Goal: Transaction & Acquisition: Subscribe to service/newsletter

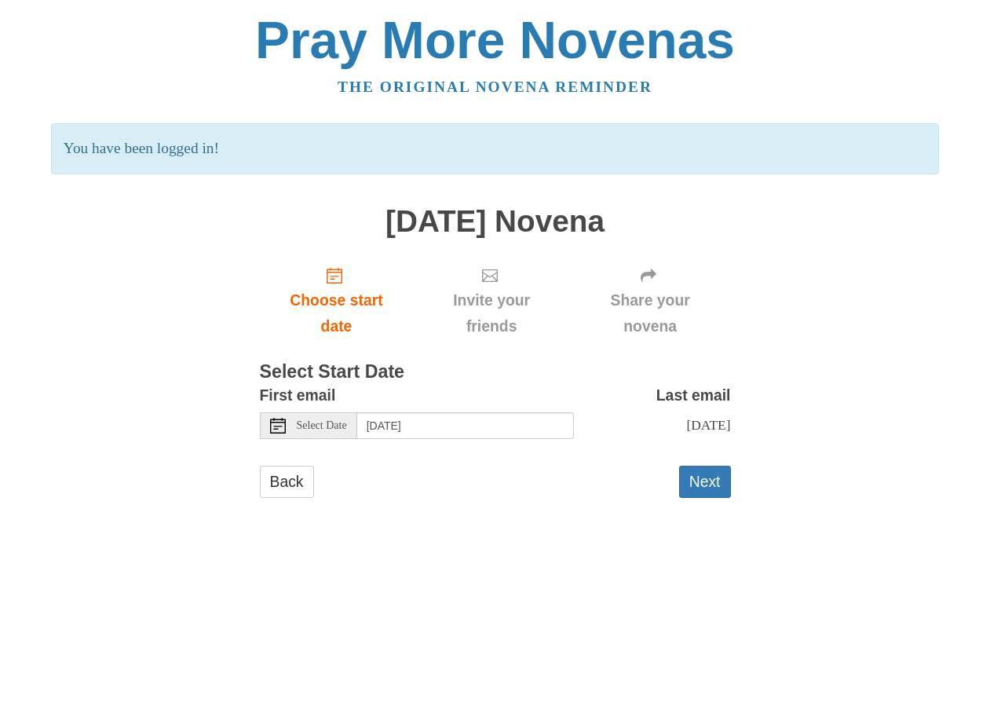
drag, startPoint x: 342, startPoint y: 214, endPoint x: 799, endPoint y: 214, distance: 456.8
click at [796, 214] on div "Pray More Novenas The original novena reminder You have been logged in! All Sai…" at bounding box center [495, 271] width 918 height 543
click at [801, 214] on div "Pray More Novenas The original novena reminder You have been logged in! All Sai…" at bounding box center [495, 271] width 918 height 543
click at [294, 480] on link "Back" at bounding box center [287, 481] width 54 height 32
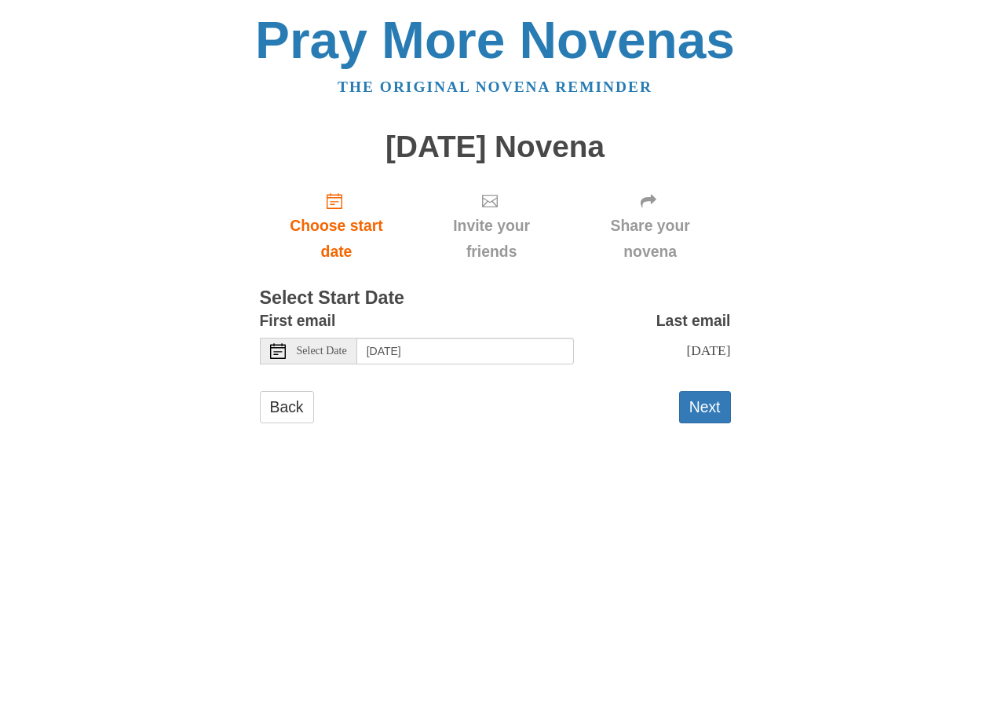
click at [316, 348] on span "Select Date" at bounding box center [322, 350] width 50 height 11
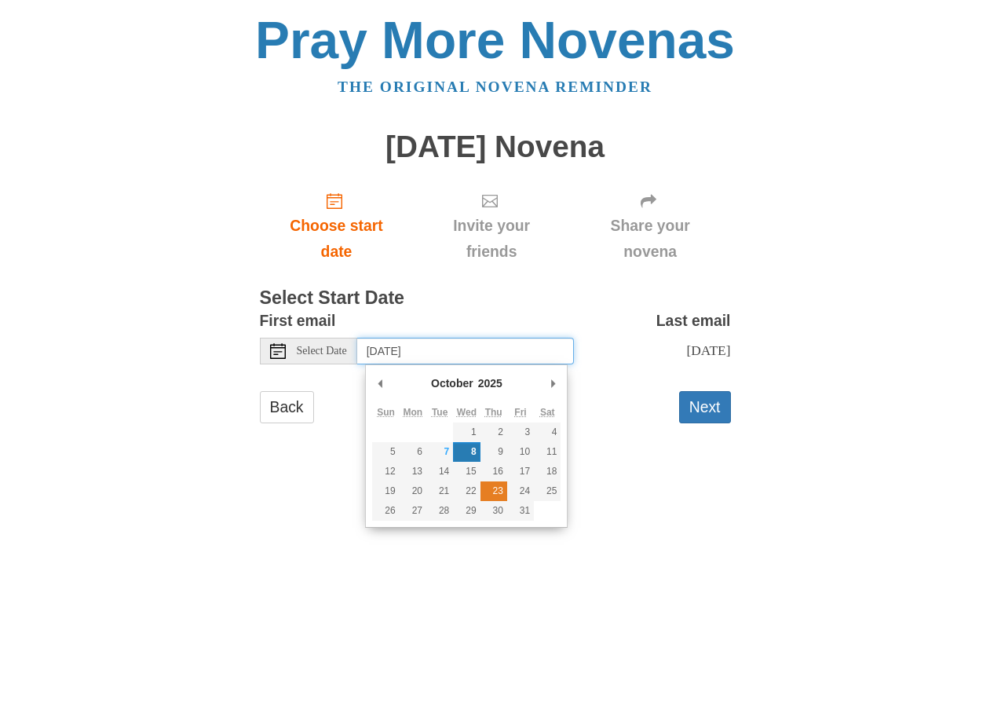
type input "Thursday, October 23rd"
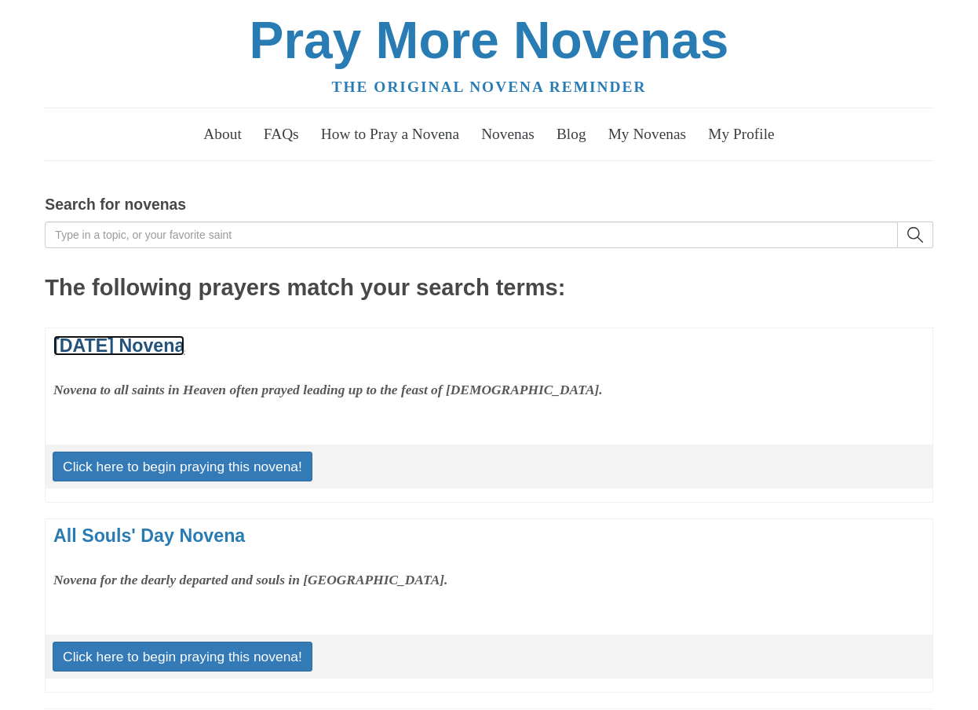
click at [184, 339] on link "[DATE] Novena" at bounding box center [118, 345] width 131 height 20
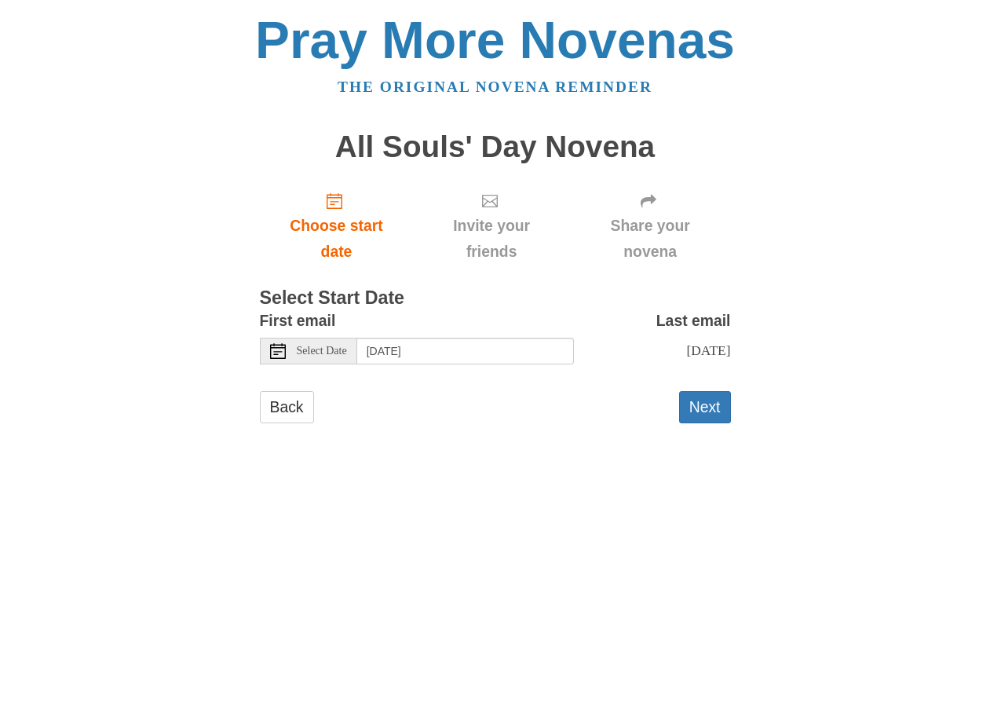
click at [323, 355] on span "Select Date" at bounding box center [322, 350] width 50 height 11
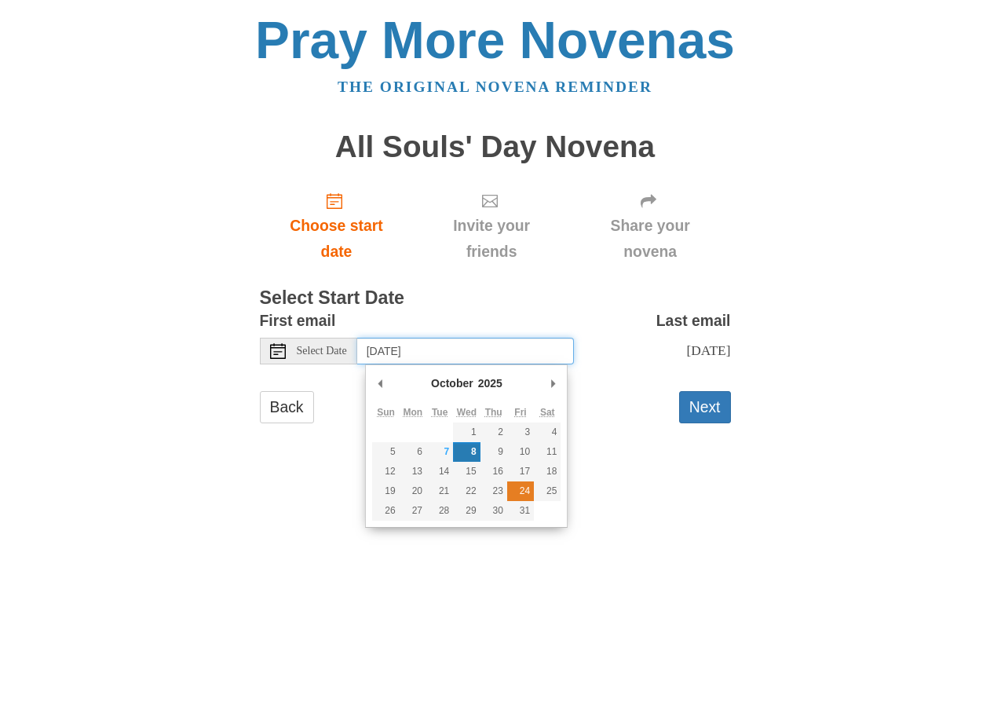
type input "Friday, October 24th"
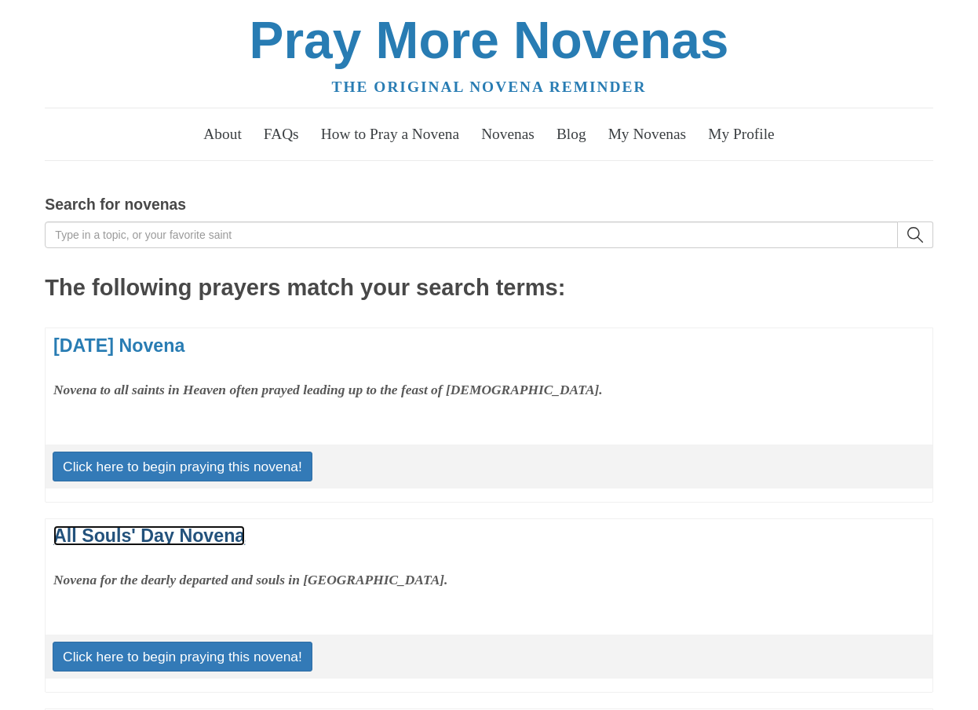
click at [182, 529] on link "All Souls' Day Novena" at bounding box center [149, 535] width 192 height 20
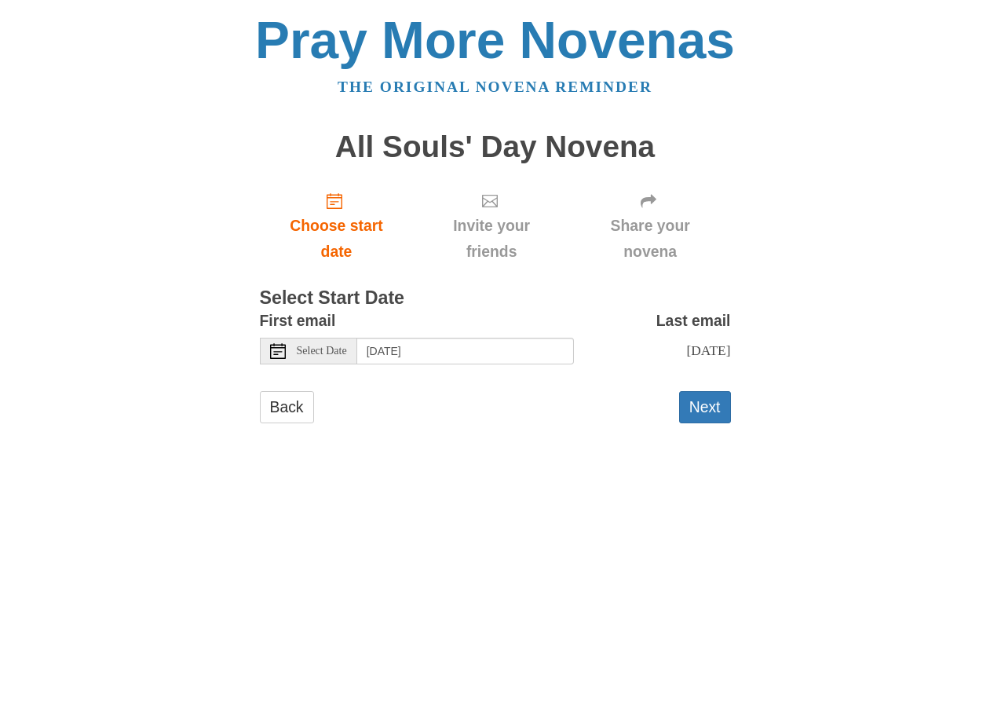
click at [308, 352] on span "Select Date" at bounding box center [322, 350] width 50 height 11
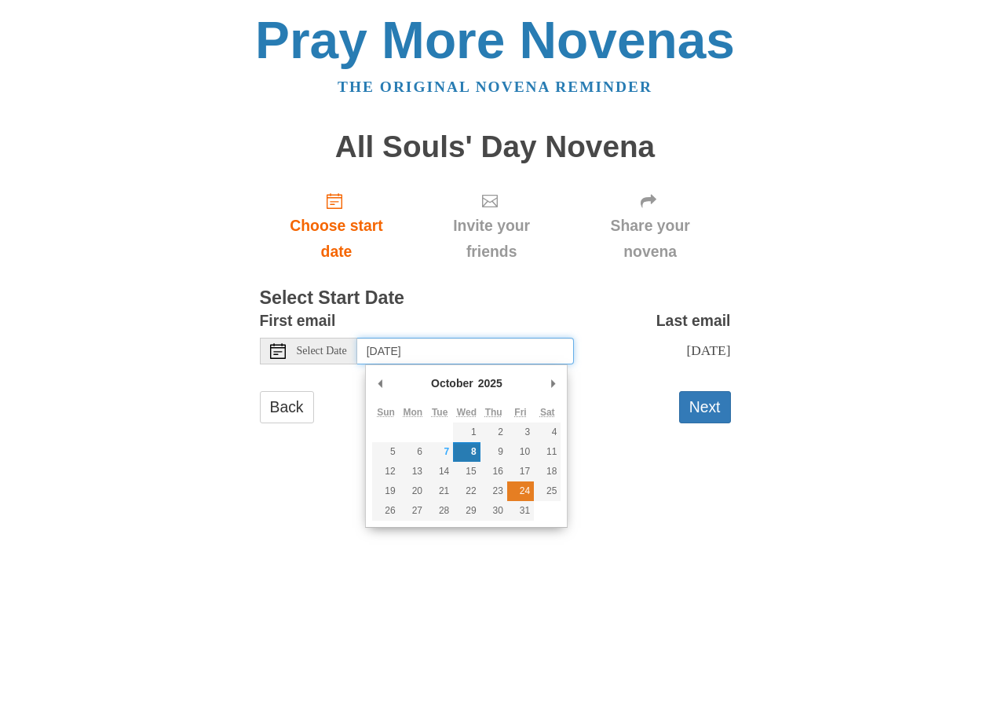
type input "[DATE]"
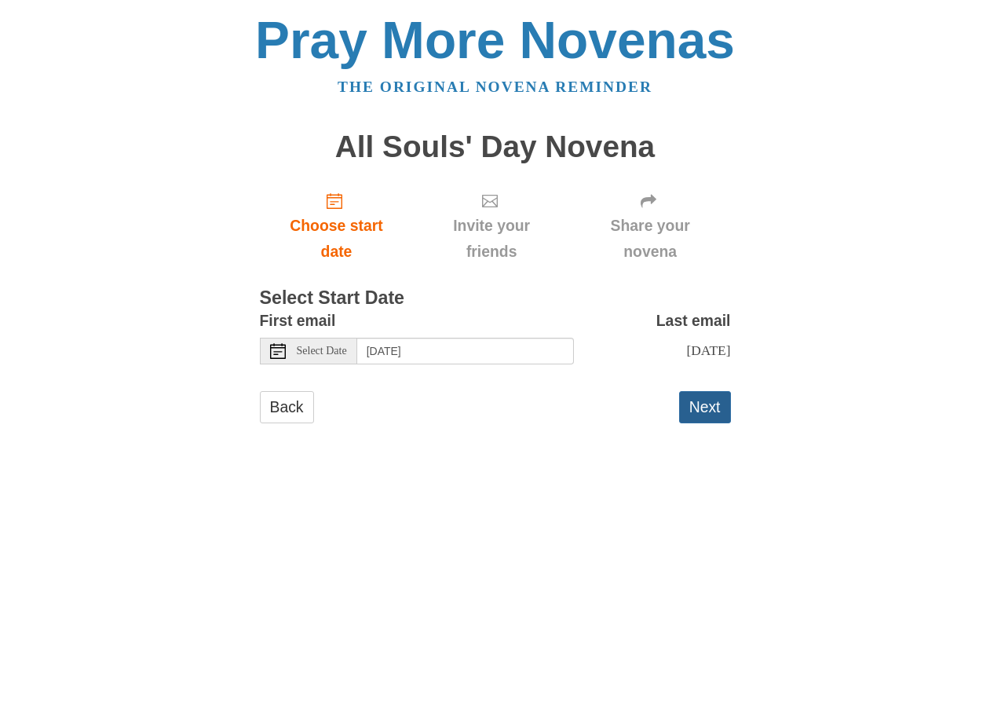
click at [717, 418] on button "Next" at bounding box center [705, 407] width 52 height 32
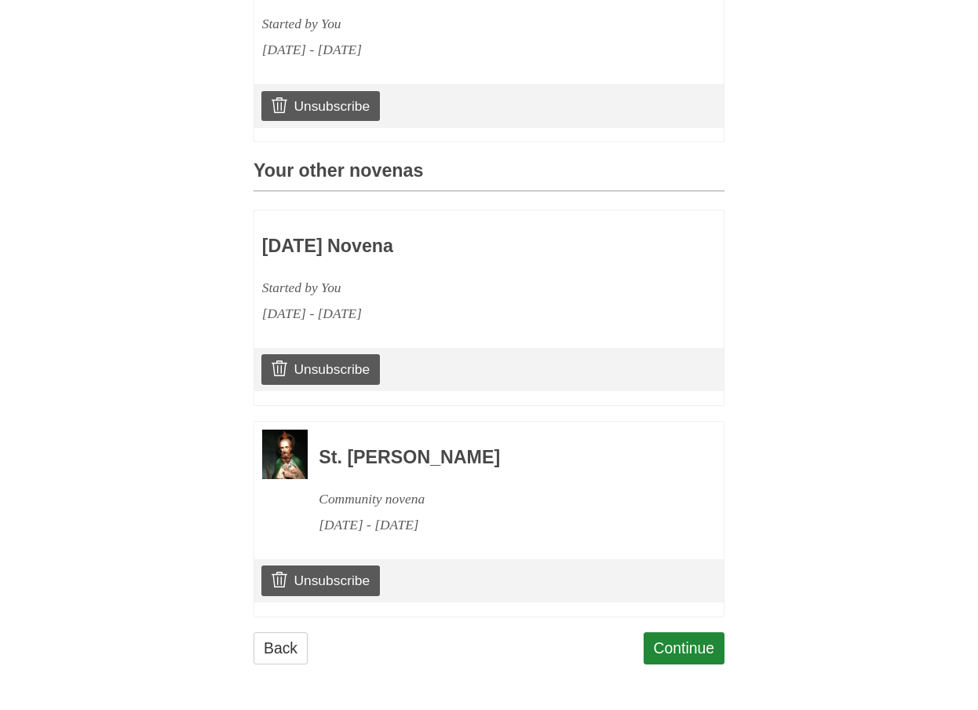
scroll to position [567, 0]
drag, startPoint x: 352, startPoint y: 522, endPoint x: 480, endPoint y: 538, distance: 128.9
click at [476, 538] on div "St. Jude Novena Community novena October 19, 2025 - October 28, 2025" at bounding box center [488, 482] width 469 height 123
click at [594, 526] on div "October 19, 2025 - October 28, 2025" at bounding box center [500, 525] width 363 height 26
drag, startPoint x: 720, startPoint y: 504, endPoint x: 728, endPoint y: 505, distance: 7.9
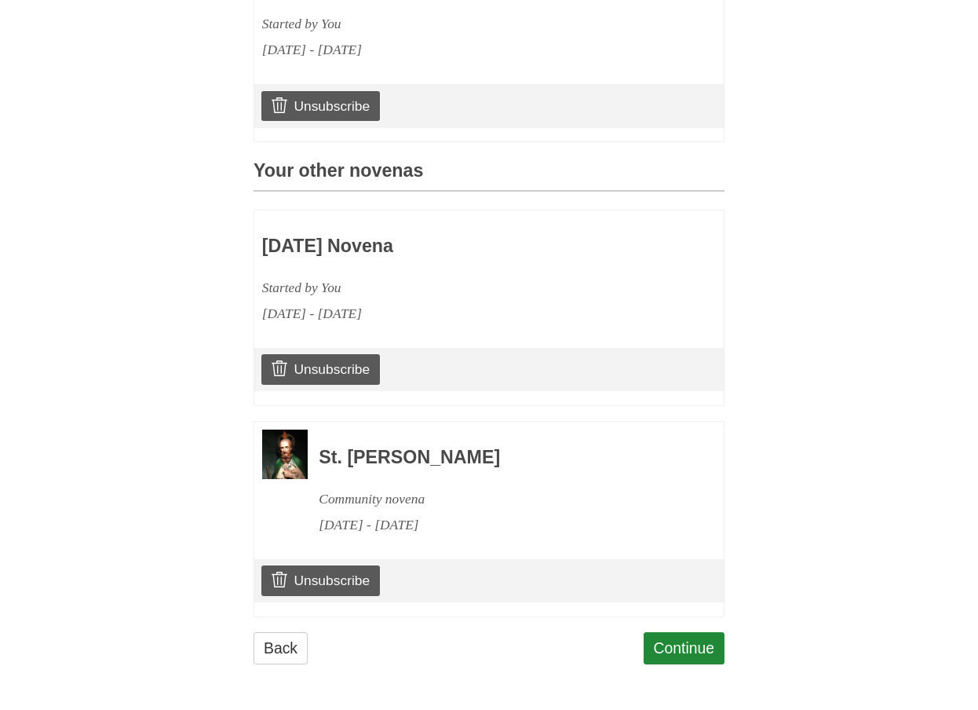
click at [721, 503] on div "St. Jude Novena Community novena October 19, 2025 - October 28, 2025" at bounding box center [488, 482] width 469 height 123
click at [706, 640] on link "Continue" at bounding box center [685, 648] width 82 height 32
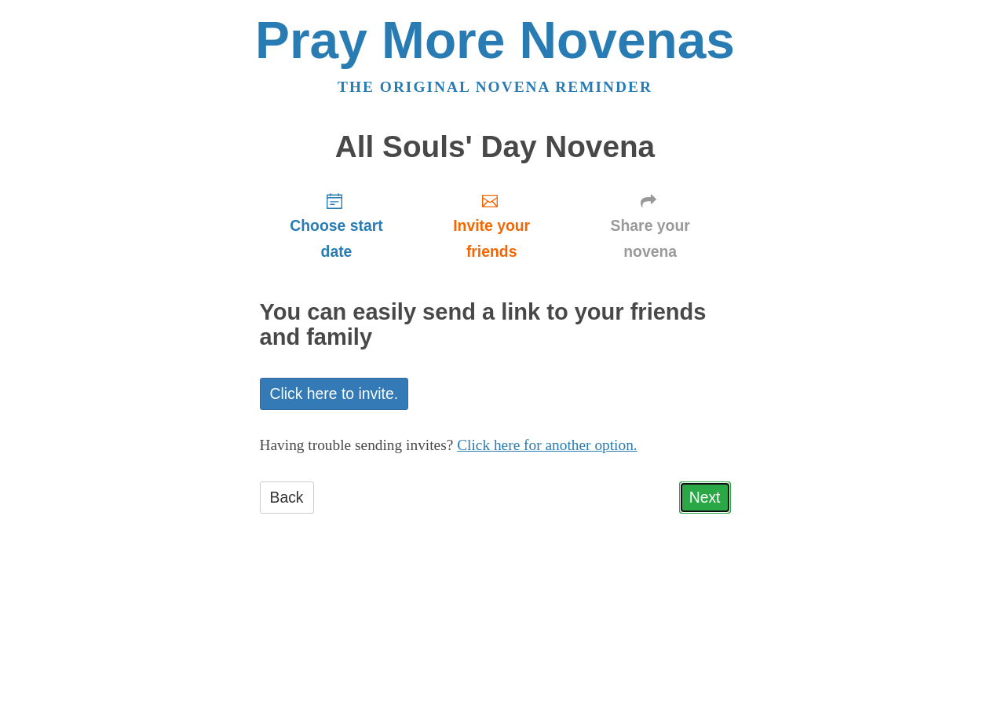
click at [699, 494] on link "Next" at bounding box center [705, 497] width 52 height 32
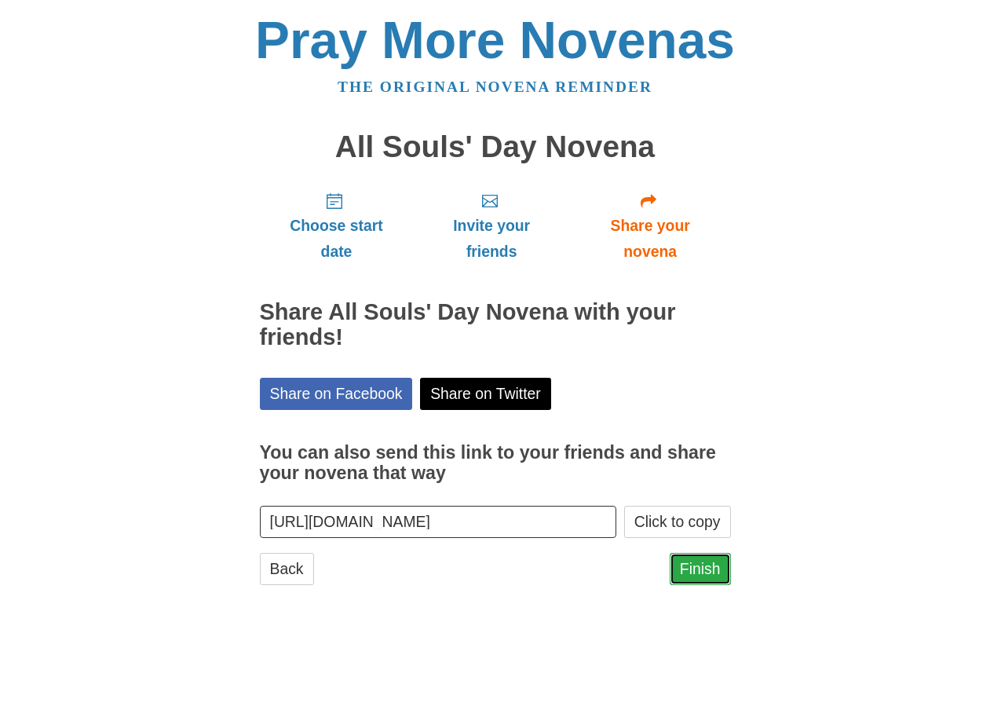
click at [699, 561] on link "Finish" at bounding box center [700, 569] width 61 height 32
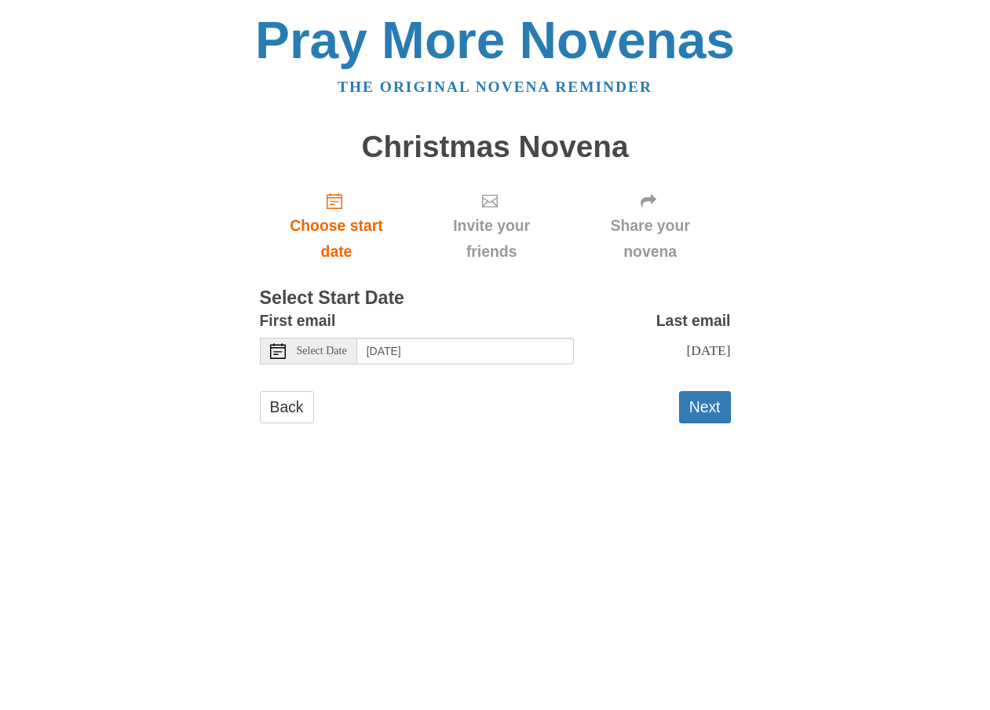
click at [332, 354] on span "Select Date" at bounding box center [322, 350] width 50 height 11
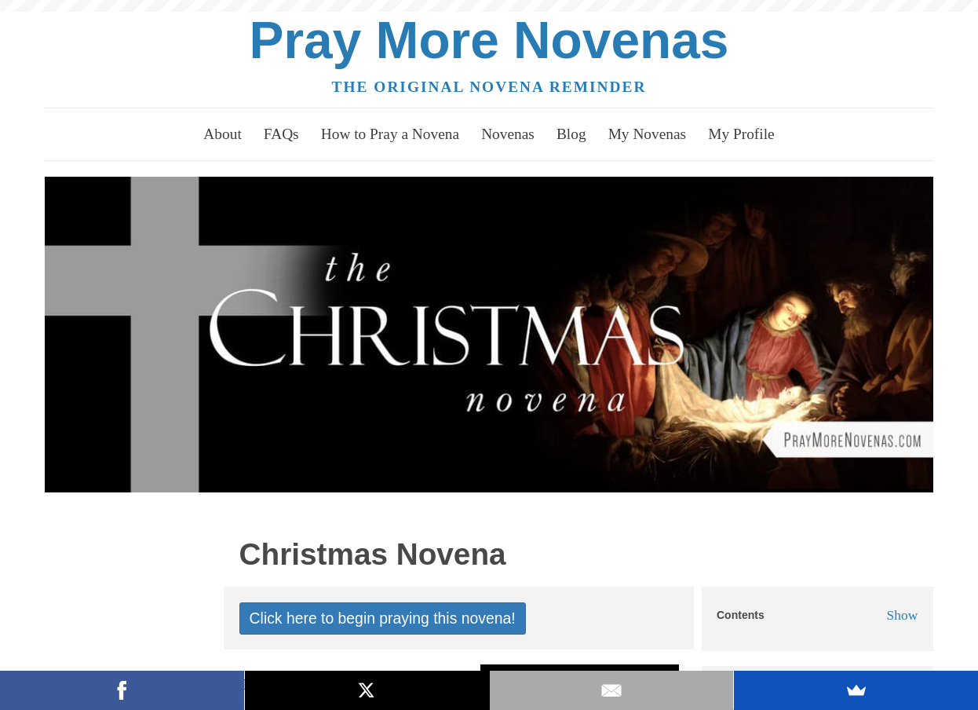
scroll to position [550, 0]
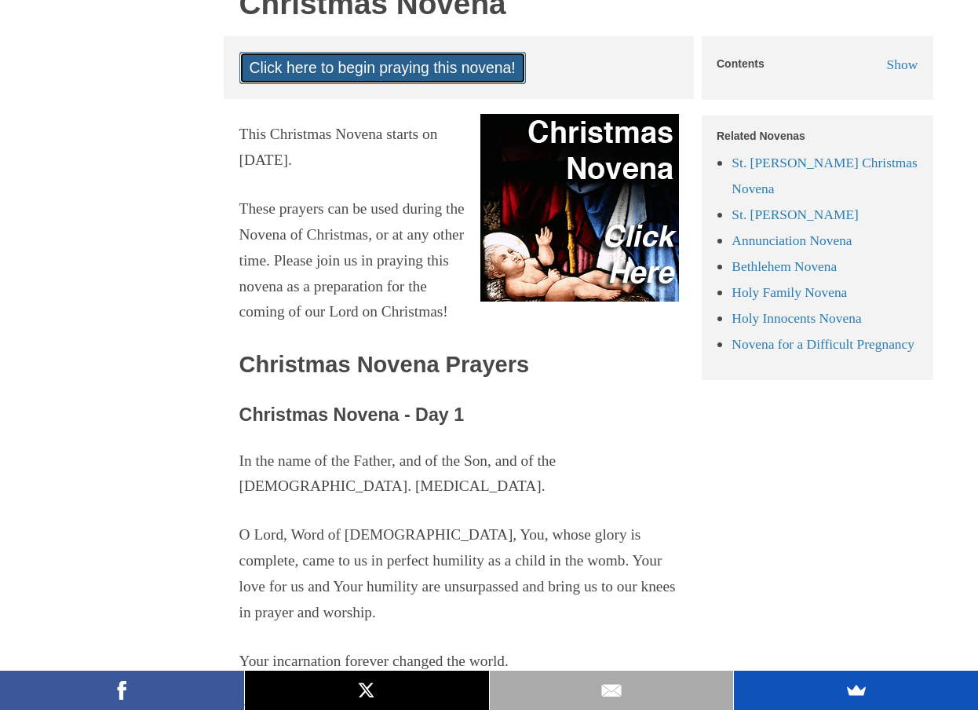
click at [345, 70] on link "Click here to begin praying this novena!" at bounding box center [382, 68] width 286 height 32
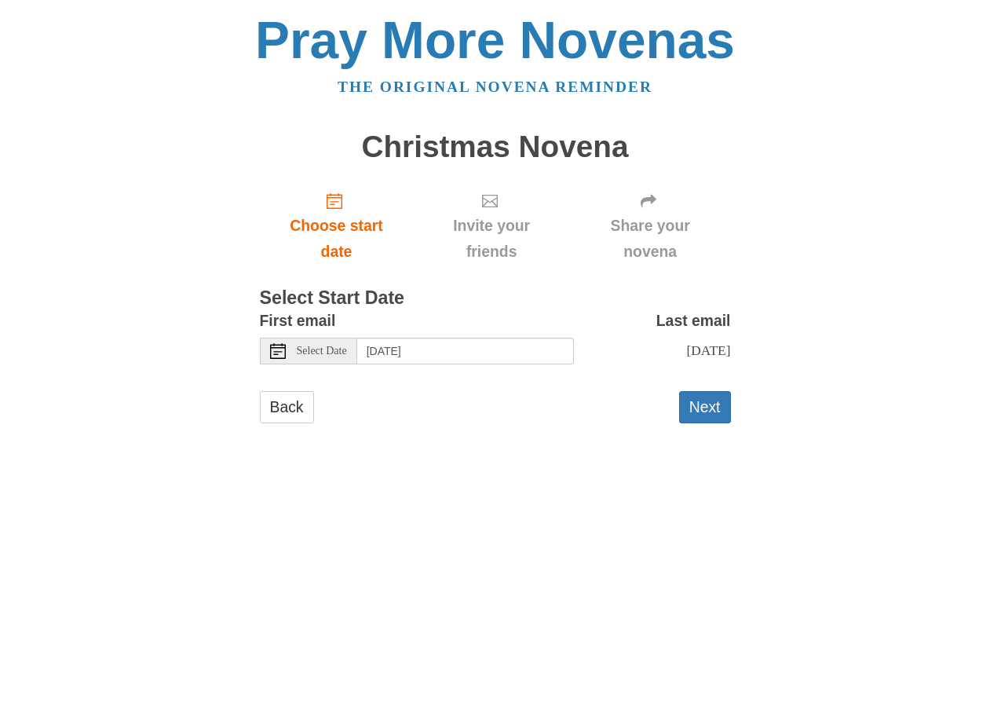
click at [321, 352] on span "Select Date" at bounding box center [322, 350] width 50 height 11
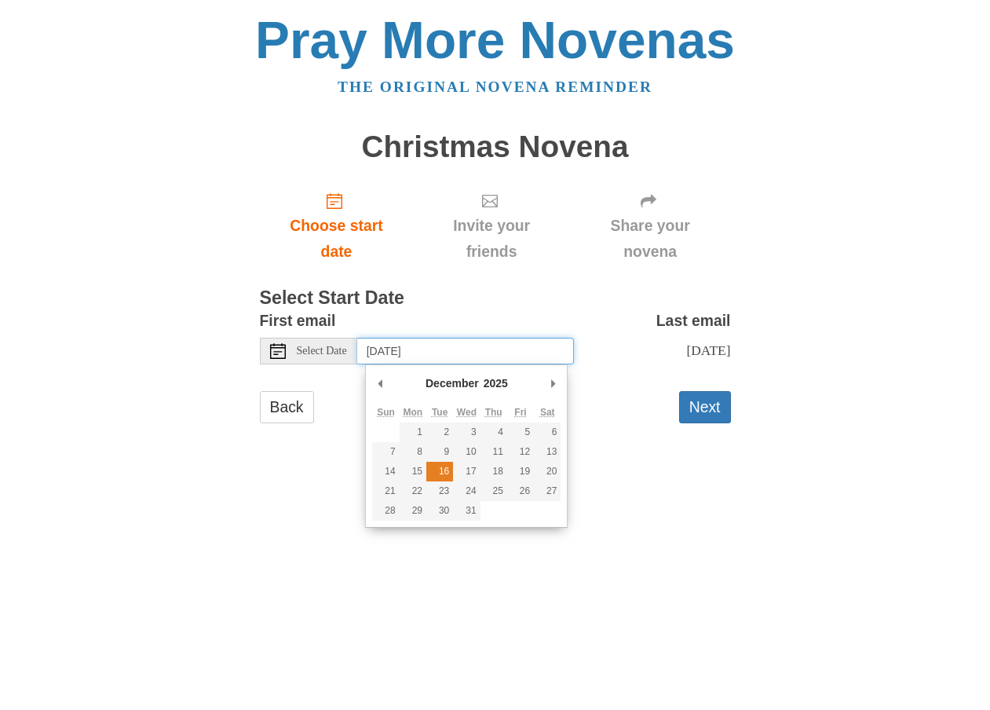
type input "Tuesday, December 16th"
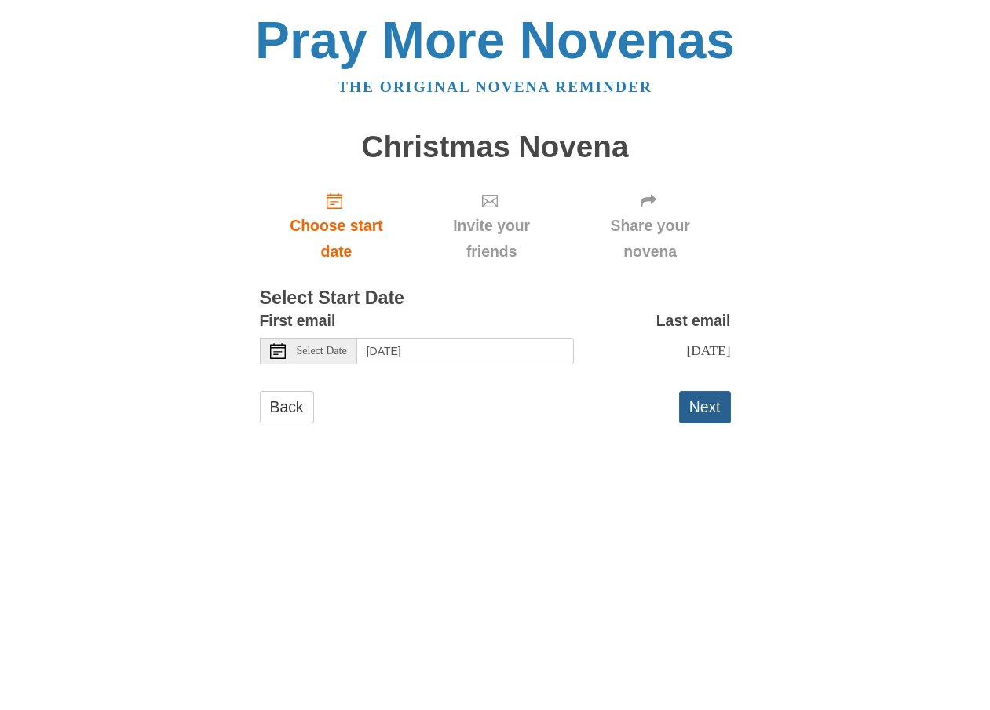
click at [707, 423] on button "Next" at bounding box center [705, 407] width 52 height 32
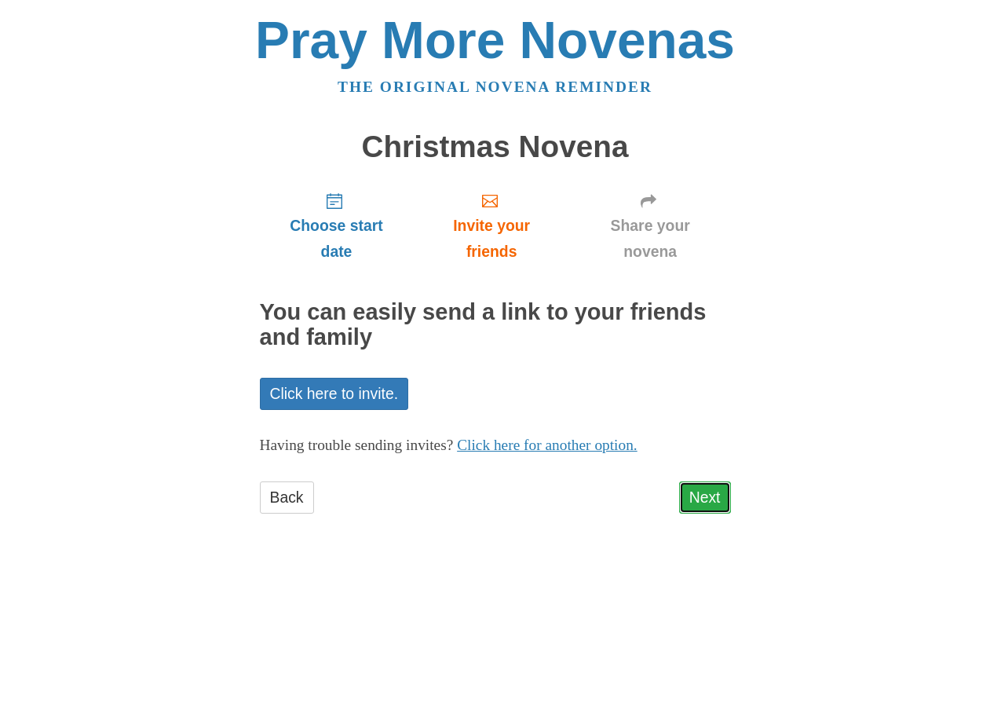
click at [706, 495] on link "Next" at bounding box center [705, 497] width 52 height 32
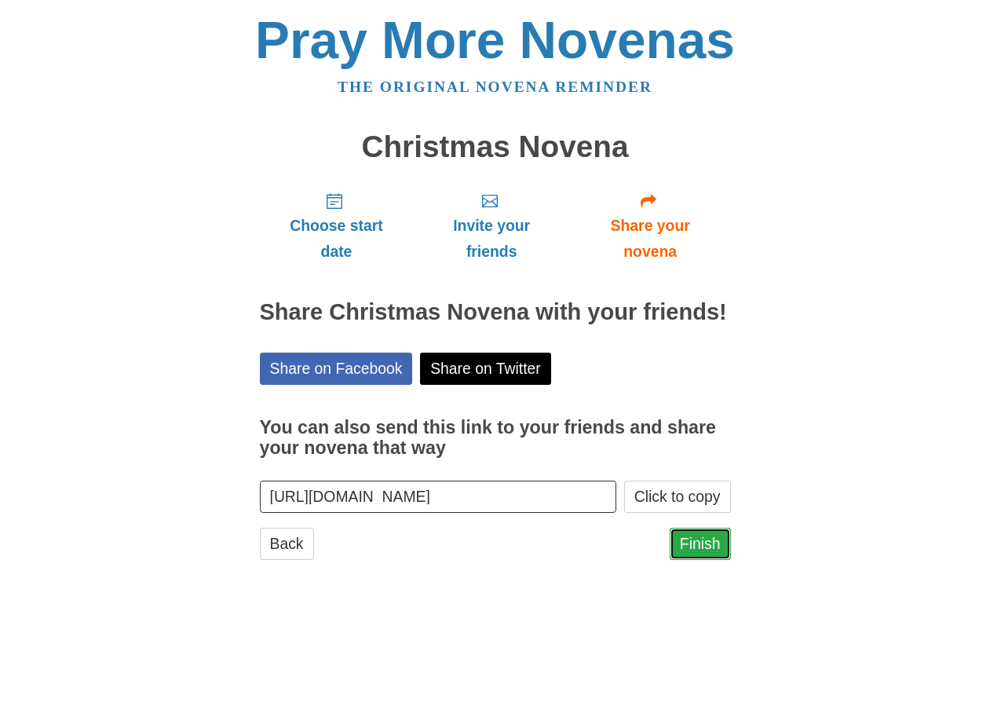
click at [702, 542] on link "Finish" at bounding box center [700, 543] width 61 height 32
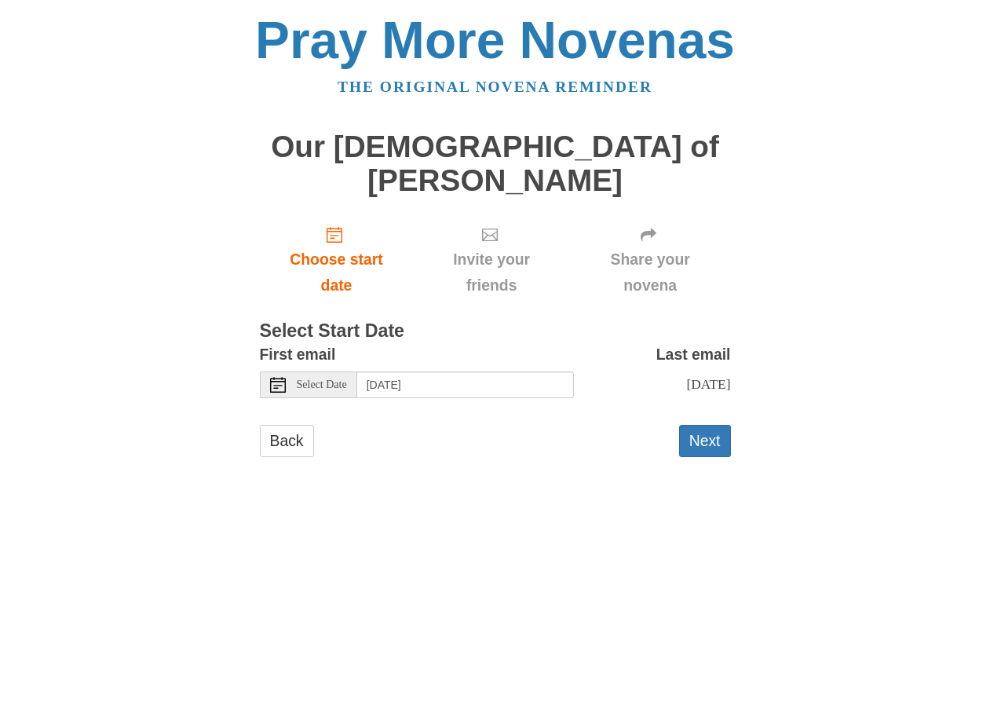
click at [308, 371] on div "Select Date" at bounding box center [308, 384] width 97 height 27
click at [302, 379] on span "Select Date" at bounding box center [322, 384] width 50 height 11
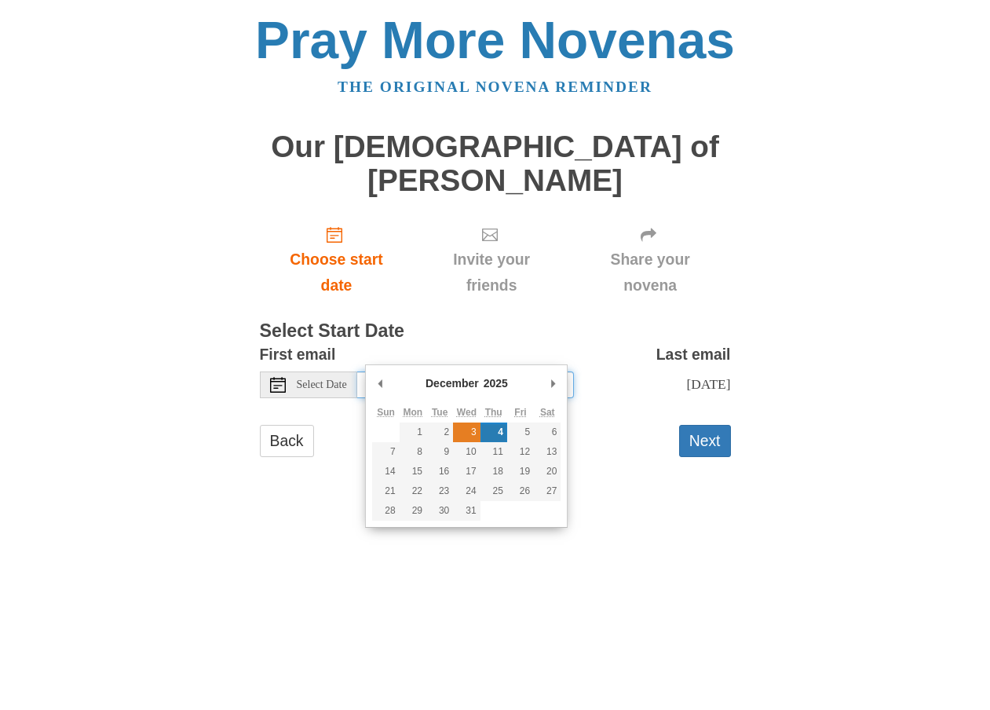
type input "Wednesday, December 3rd"
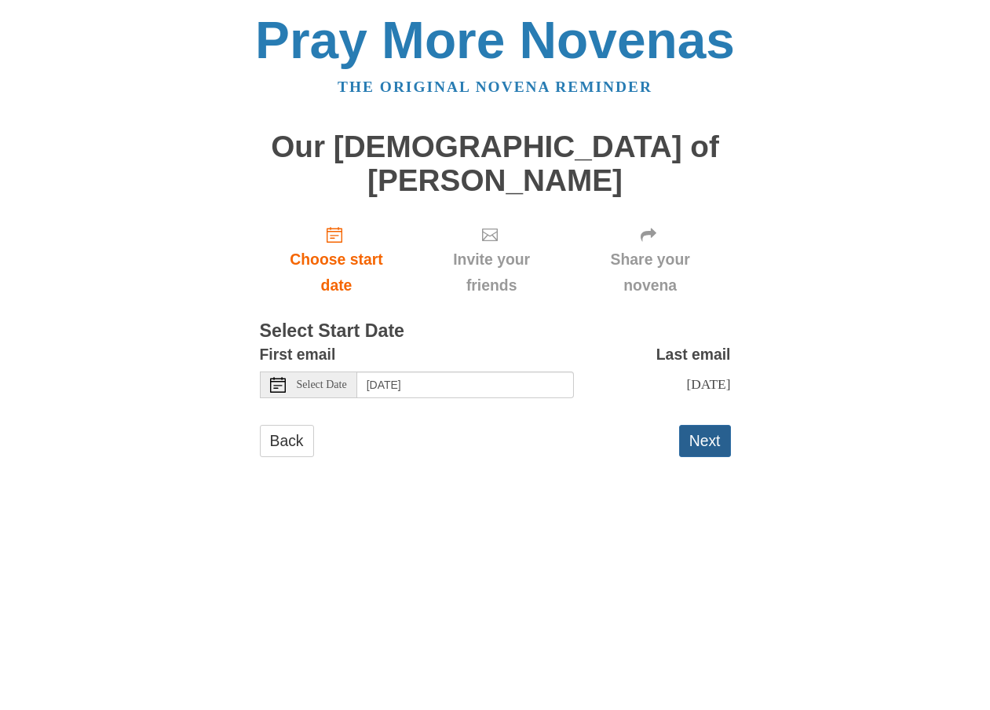
click at [710, 425] on button "Next" at bounding box center [705, 441] width 52 height 32
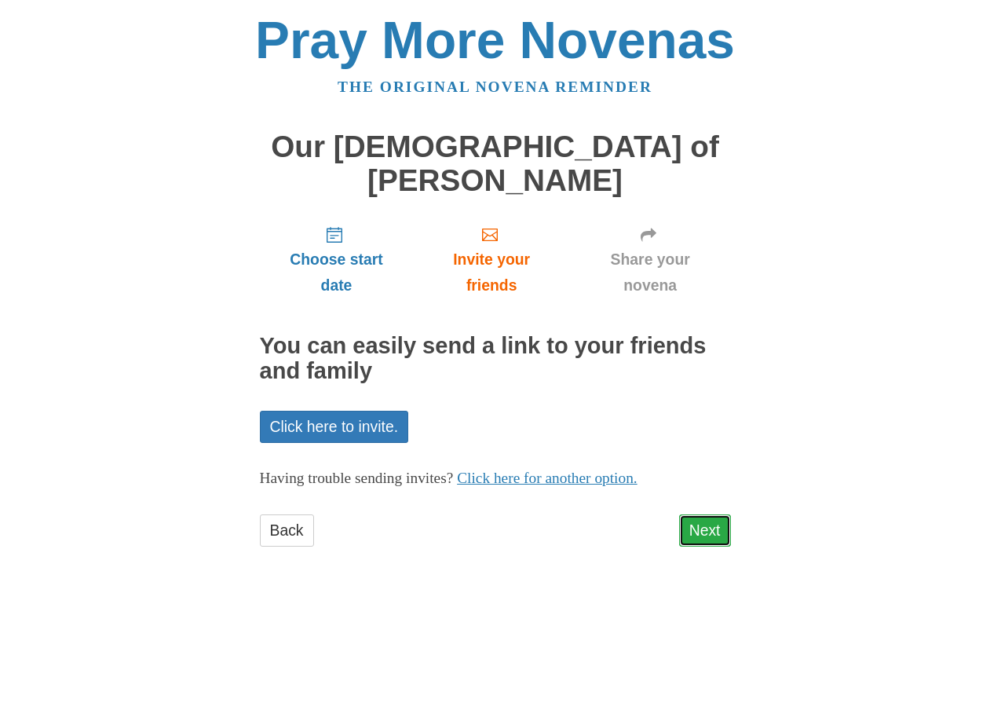
click at [705, 514] on link "Next" at bounding box center [705, 530] width 52 height 32
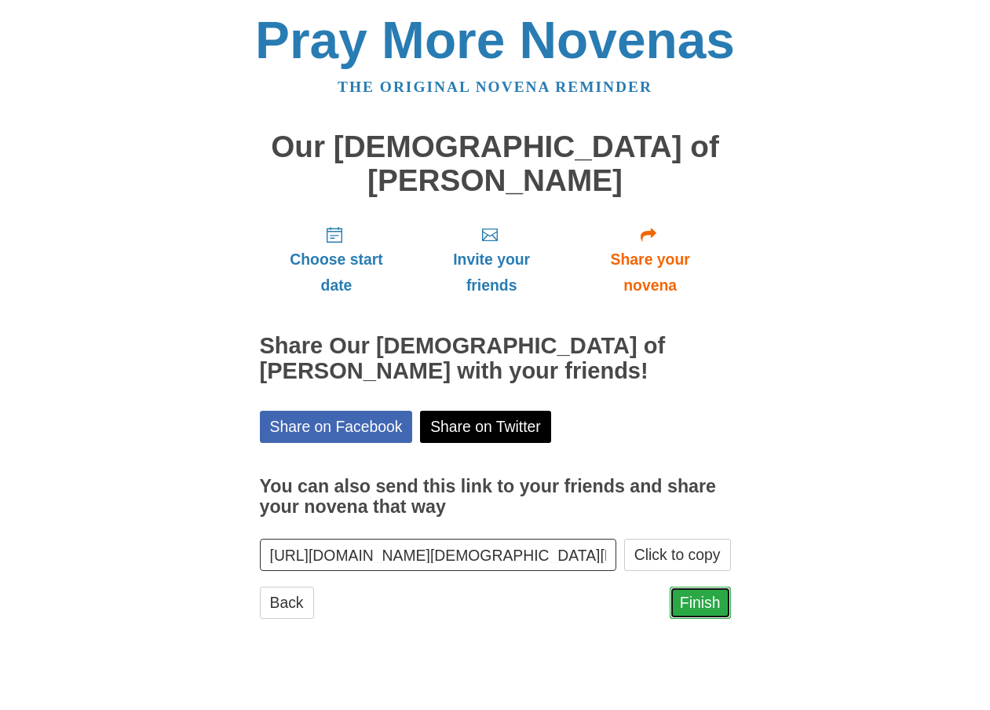
click at [692, 586] on link "Finish" at bounding box center [700, 602] width 61 height 32
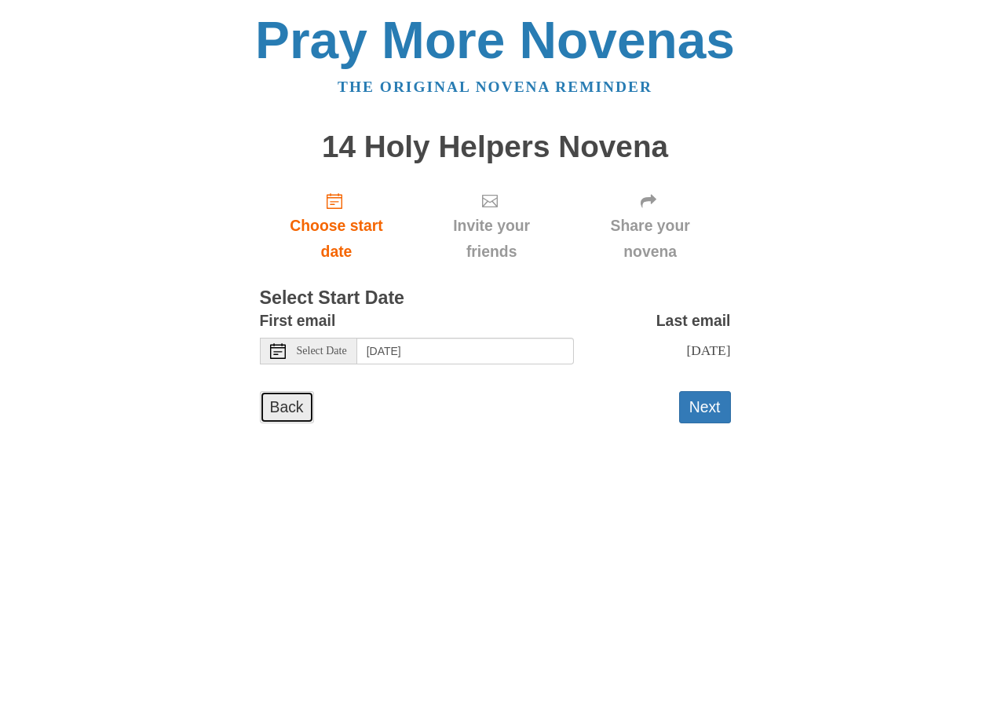
click at [287, 418] on link "Back" at bounding box center [287, 407] width 54 height 32
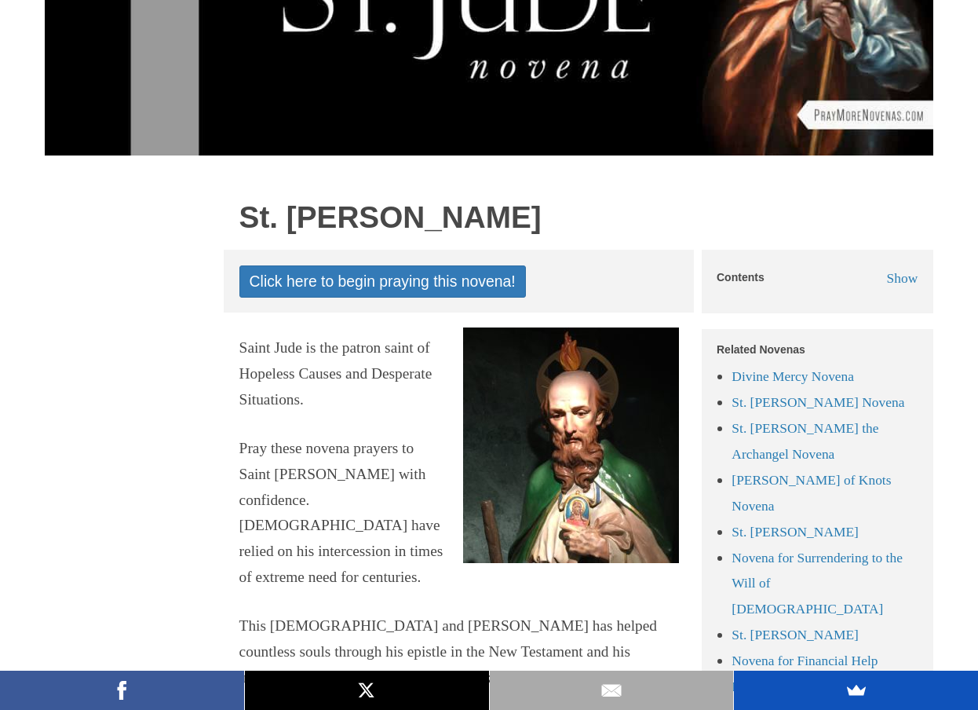
scroll to position [314, 0]
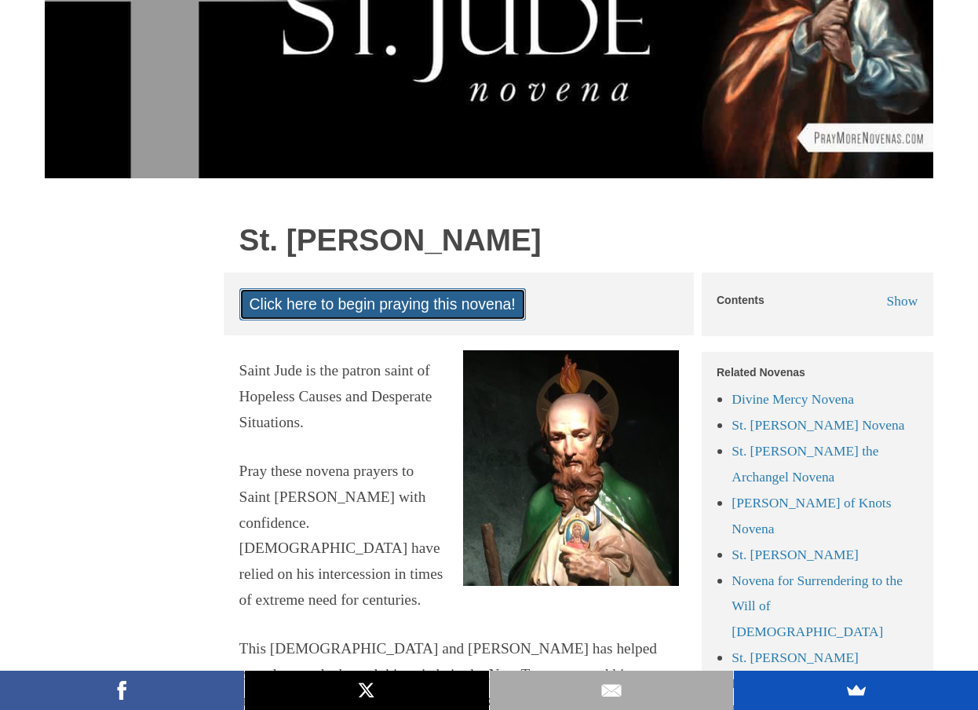
click at [301, 306] on link "Click here to begin praying this novena!" at bounding box center [382, 304] width 286 height 32
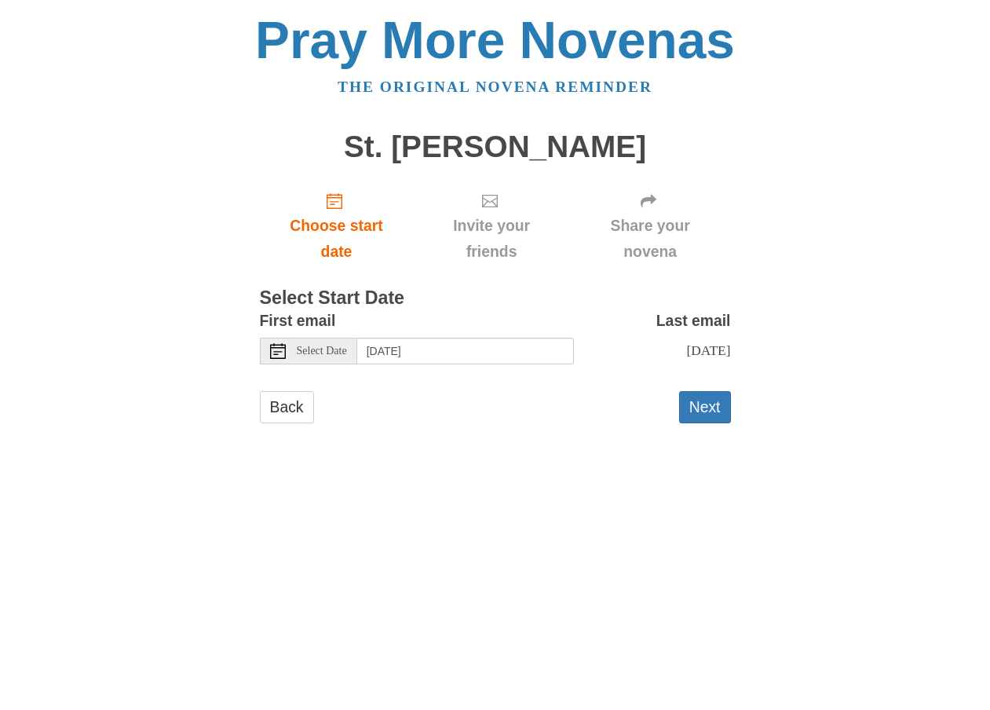
click at [327, 356] on span "Select Date" at bounding box center [322, 350] width 50 height 11
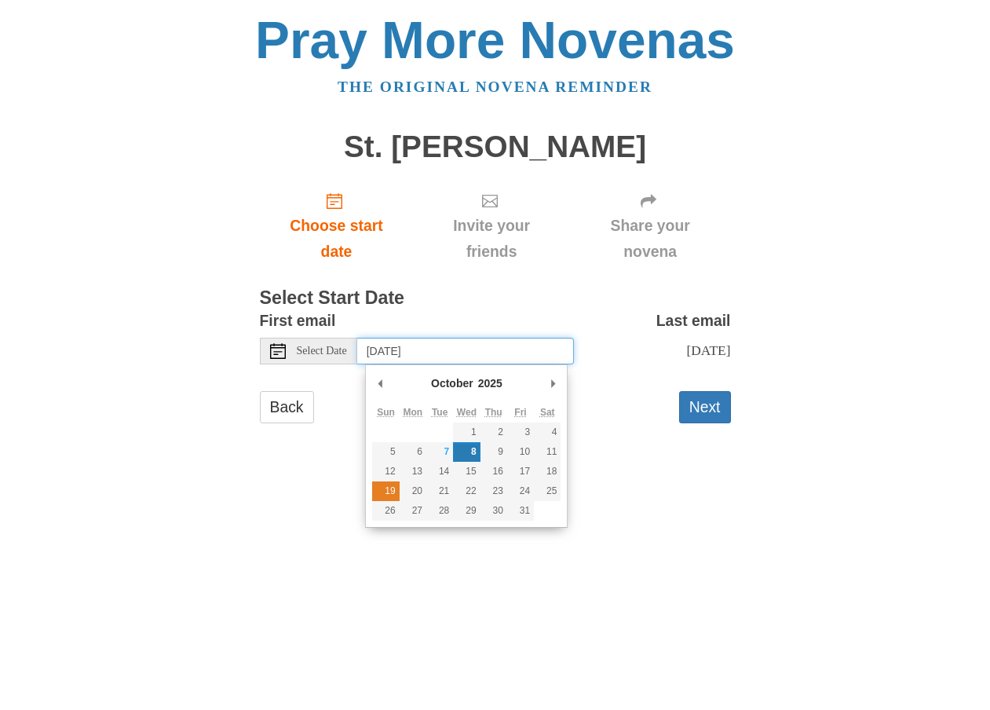
type input "[DATE]"
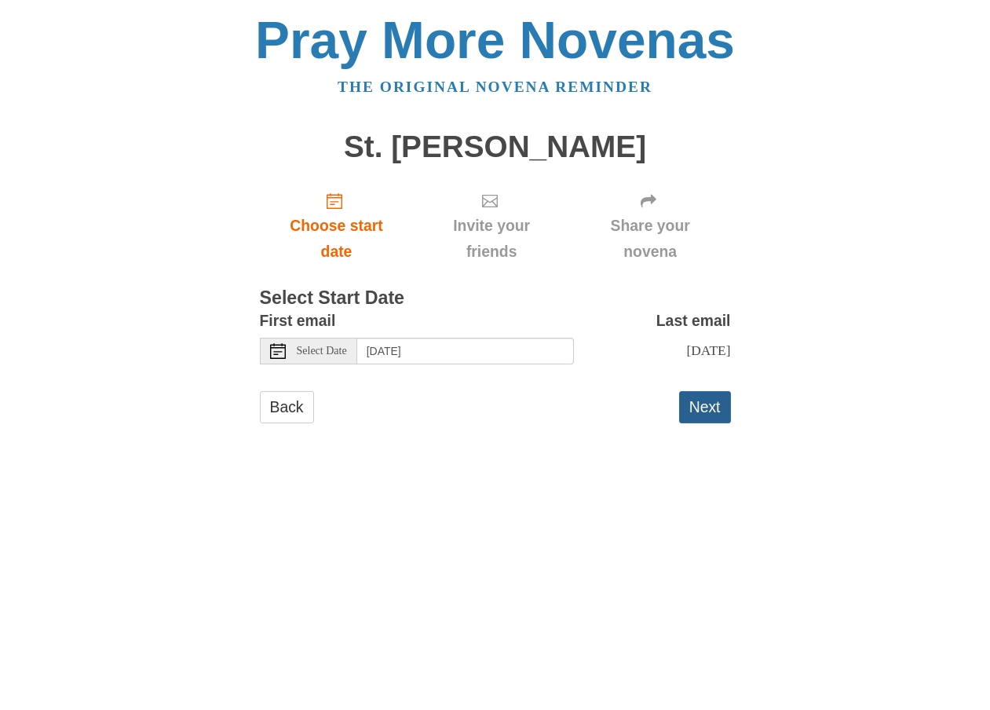
click at [696, 400] on button "Next" at bounding box center [705, 407] width 52 height 32
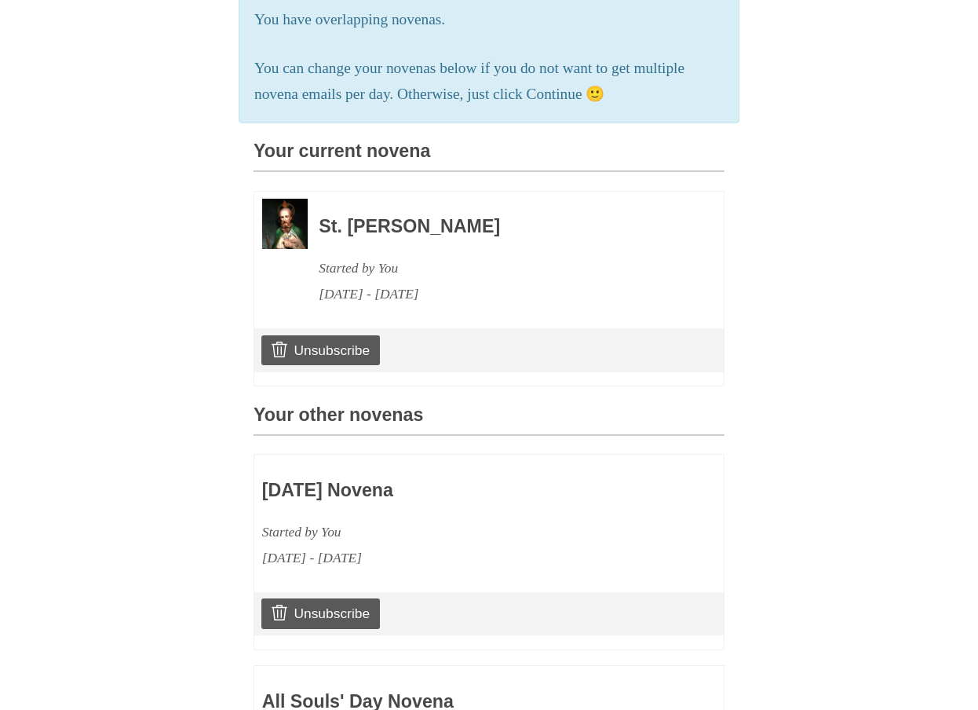
scroll to position [228, 0]
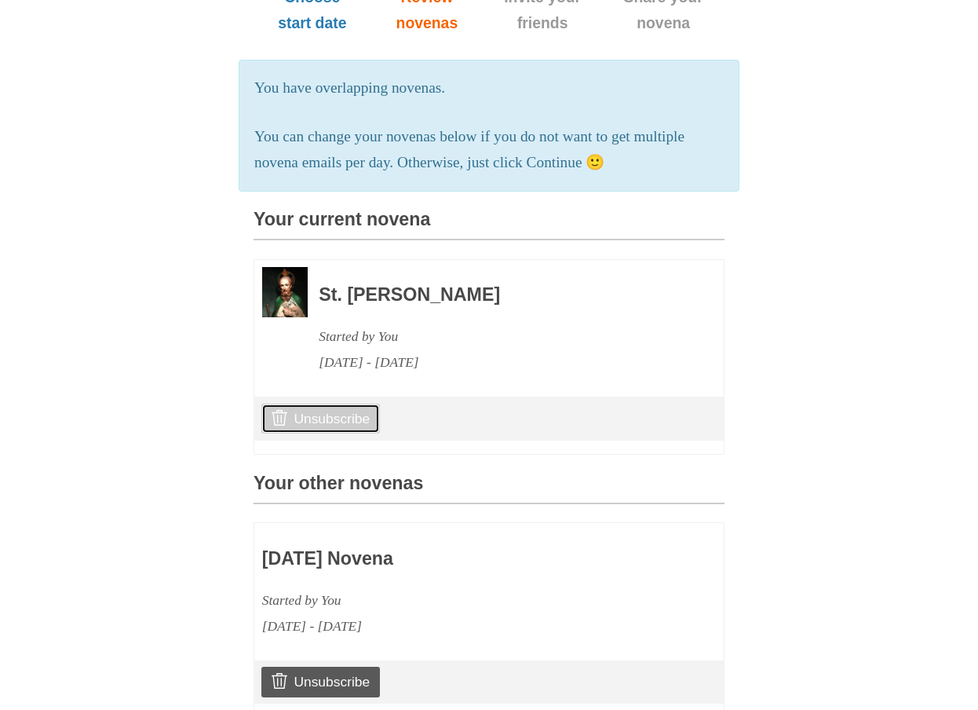
click at [367, 433] on link "Unsubscribe" at bounding box center [320, 418] width 119 height 30
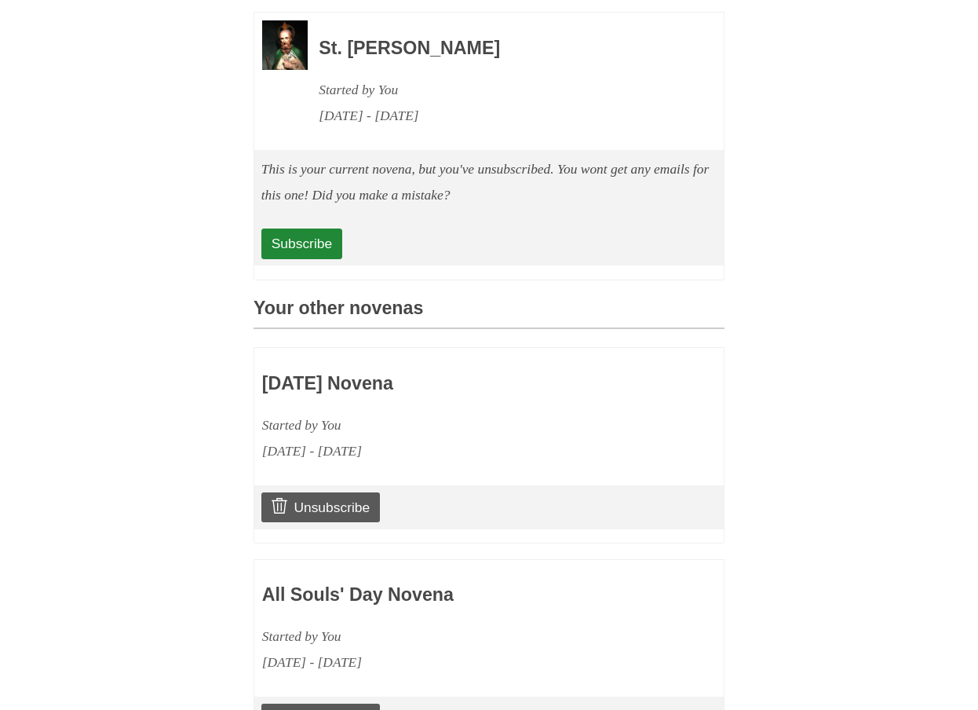
scroll to position [925, 0]
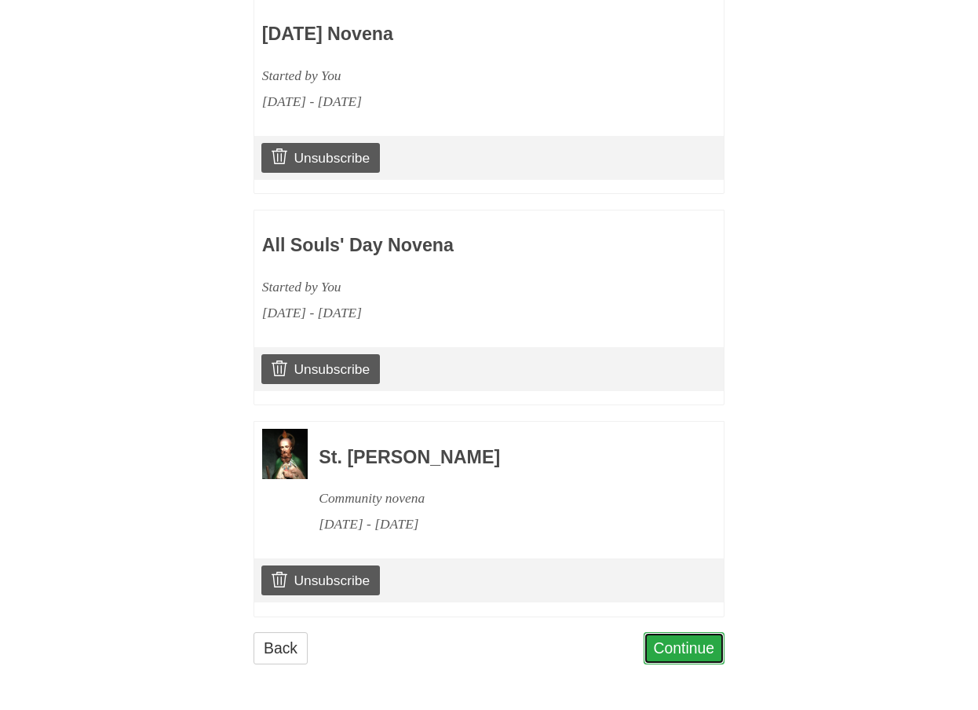
click at [699, 655] on link "Continue" at bounding box center [685, 648] width 82 height 32
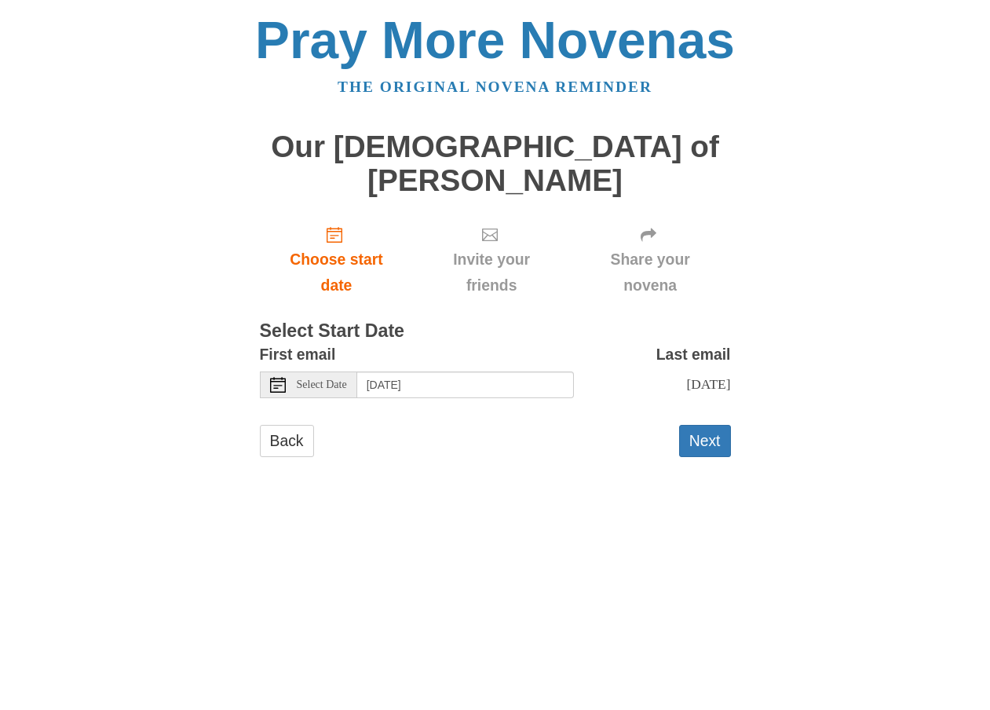
click at [284, 377] on icon at bounding box center [278, 385] width 16 height 16
click at [326, 379] on span "Select Date" at bounding box center [322, 384] width 50 height 11
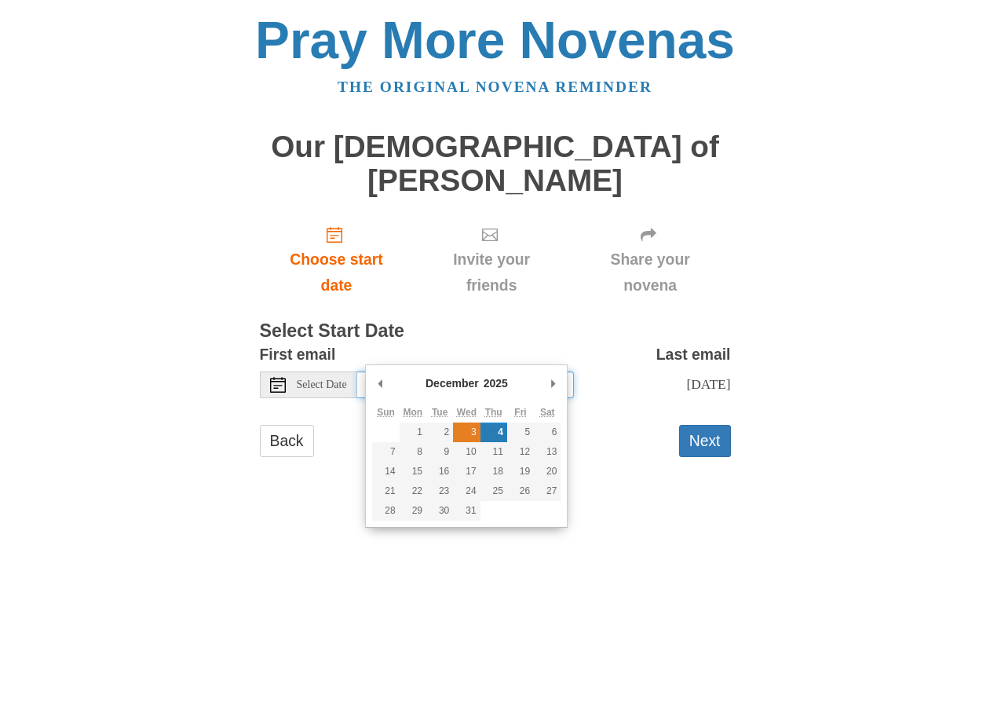
type input "Wednesday, December 3rd"
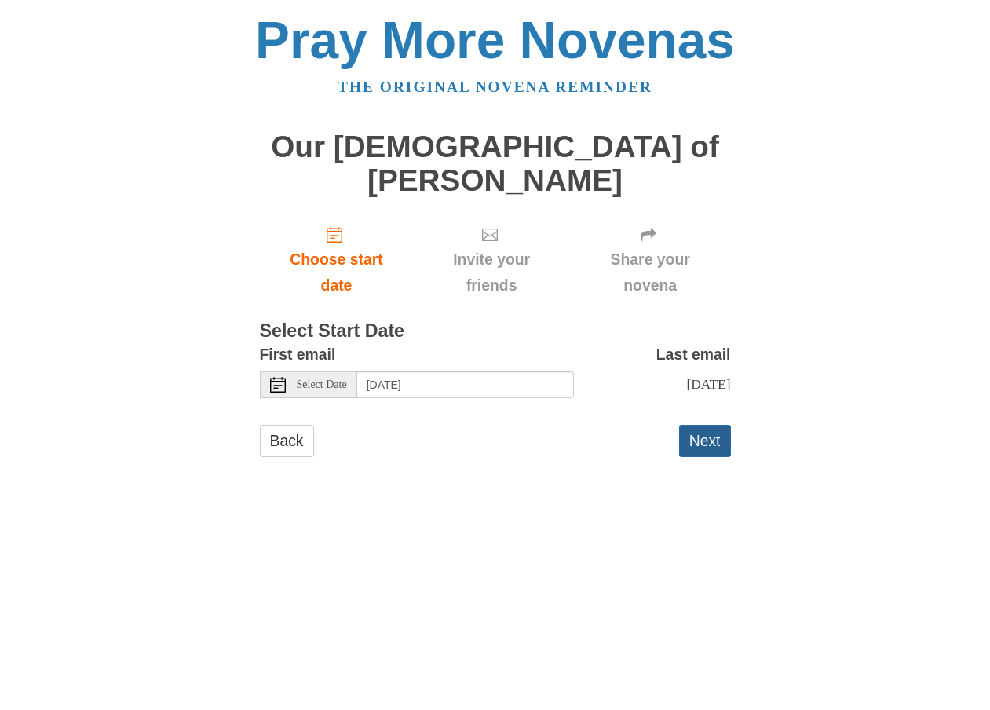
click at [701, 425] on button "Next" at bounding box center [705, 441] width 52 height 32
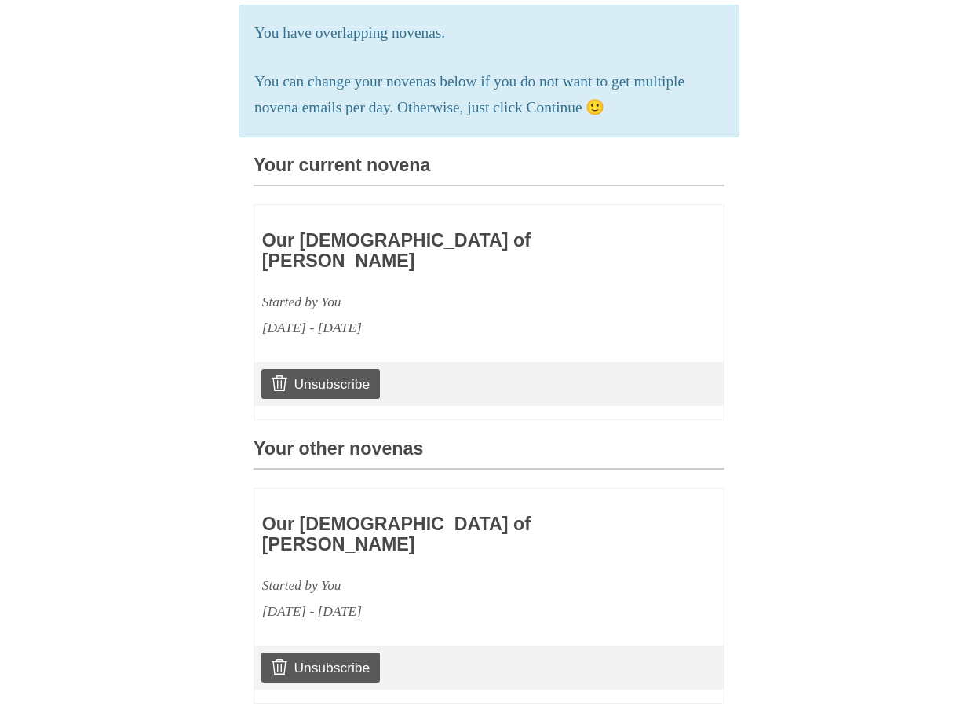
scroll to position [314, 0]
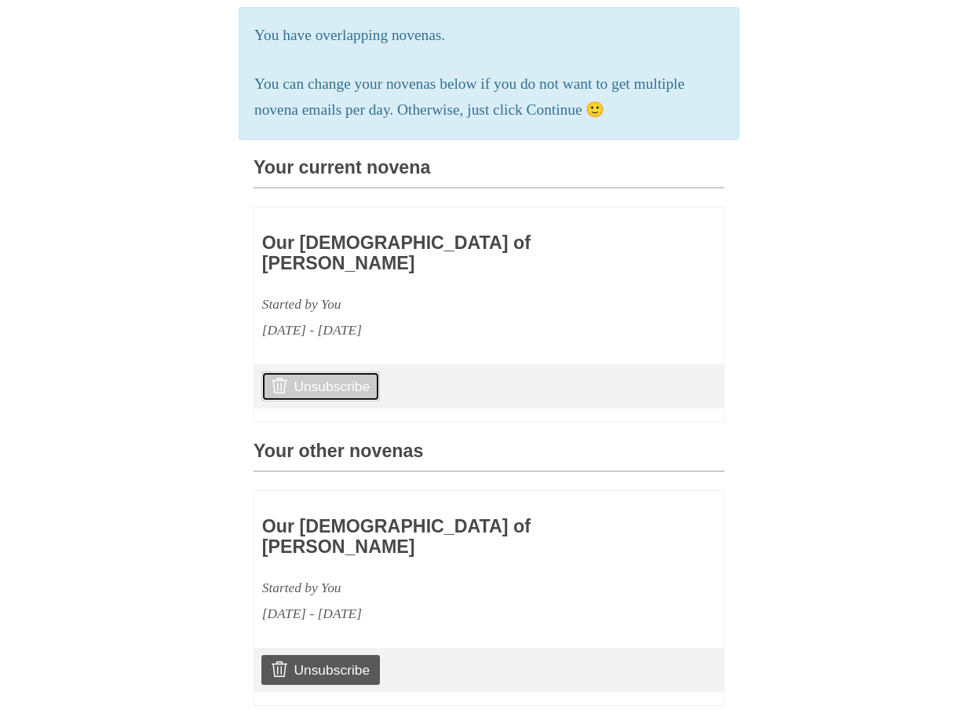
click at [318, 371] on link "Unsubscribe" at bounding box center [320, 386] width 119 height 30
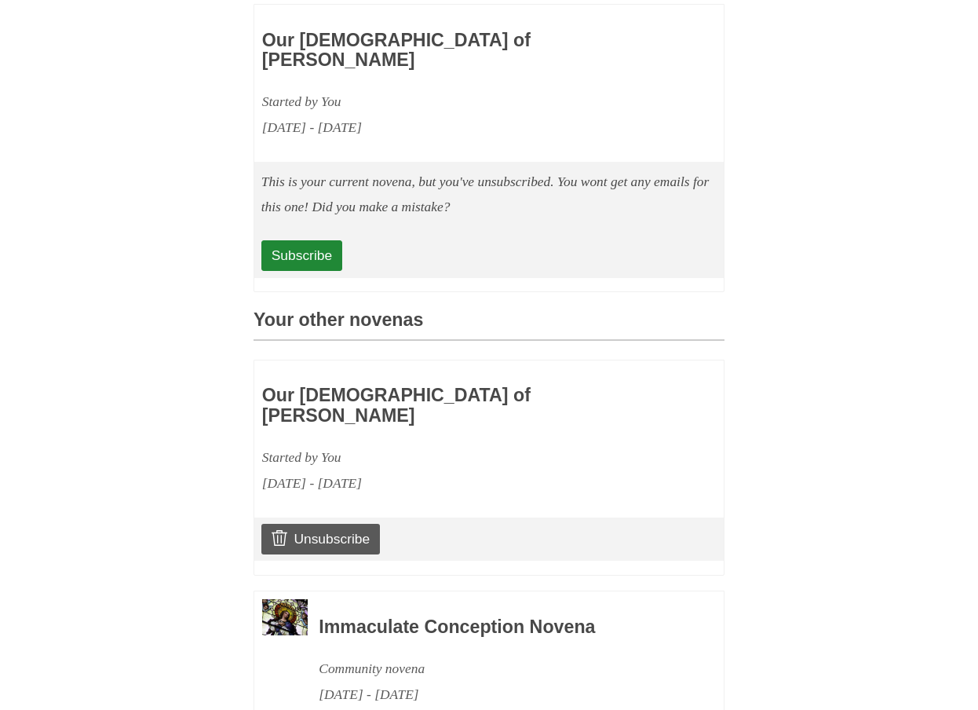
scroll to position [713, 0]
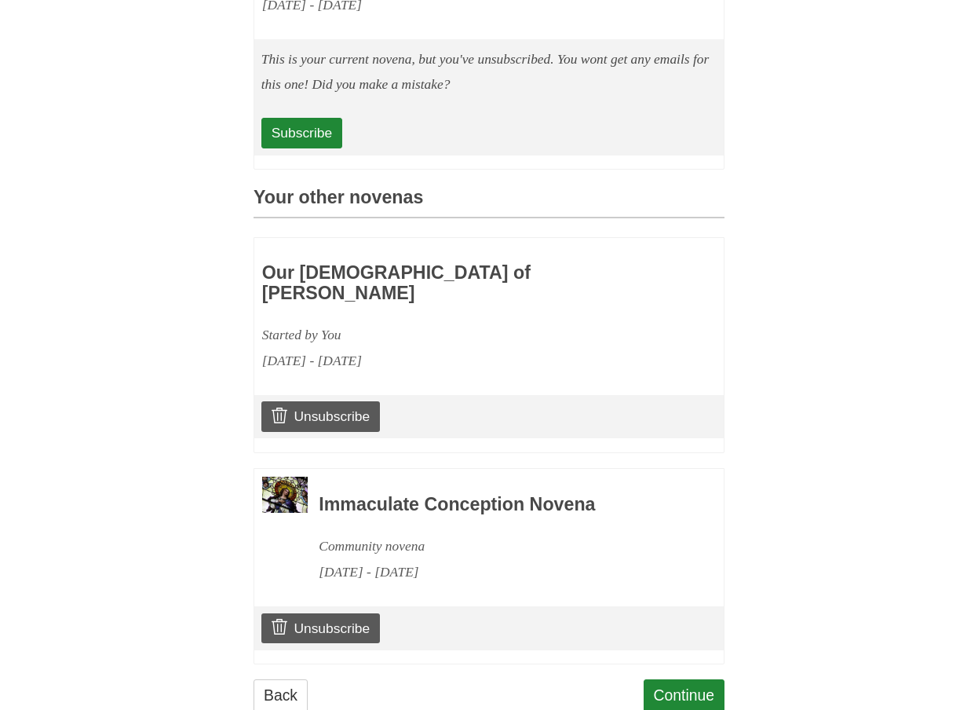
click at [517, 494] on h3 "Immaculate Conception Novena" at bounding box center [500, 504] width 363 height 20
click at [522, 494] on h3 "Immaculate Conception Novena" at bounding box center [500, 504] width 363 height 20
click at [273, 476] on img at bounding box center [285, 494] width 46 height 36
click at [283, 476] on img at bounding box center [285, 494] width 46 height 36
click at [289, 679] on link "Back" at bounding box center [281, 695] width 54 height 32
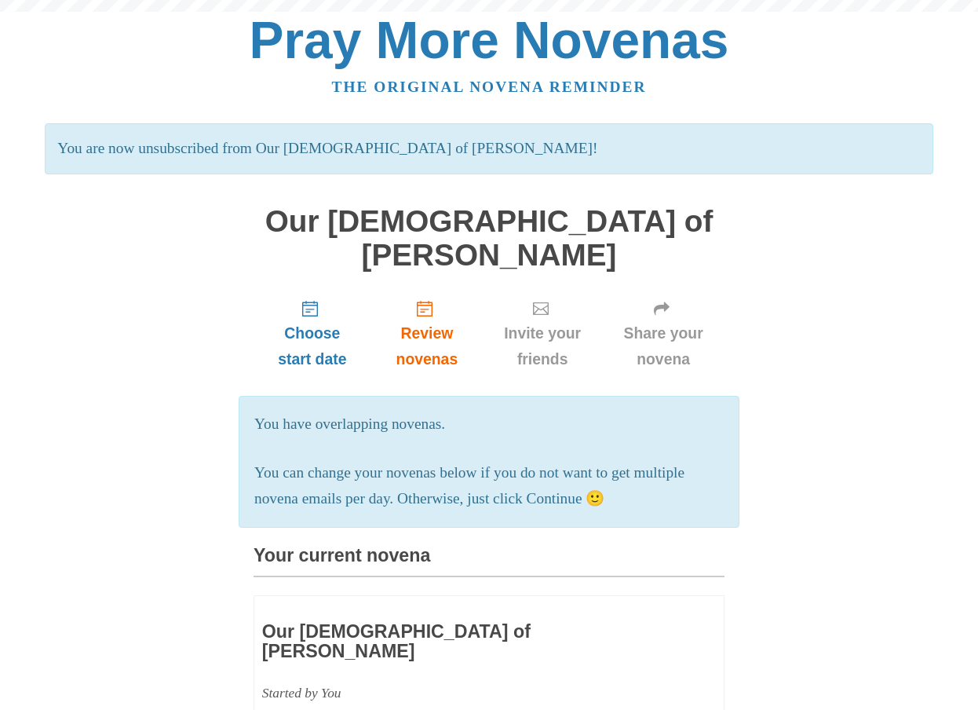
scroll to position [713, 0]
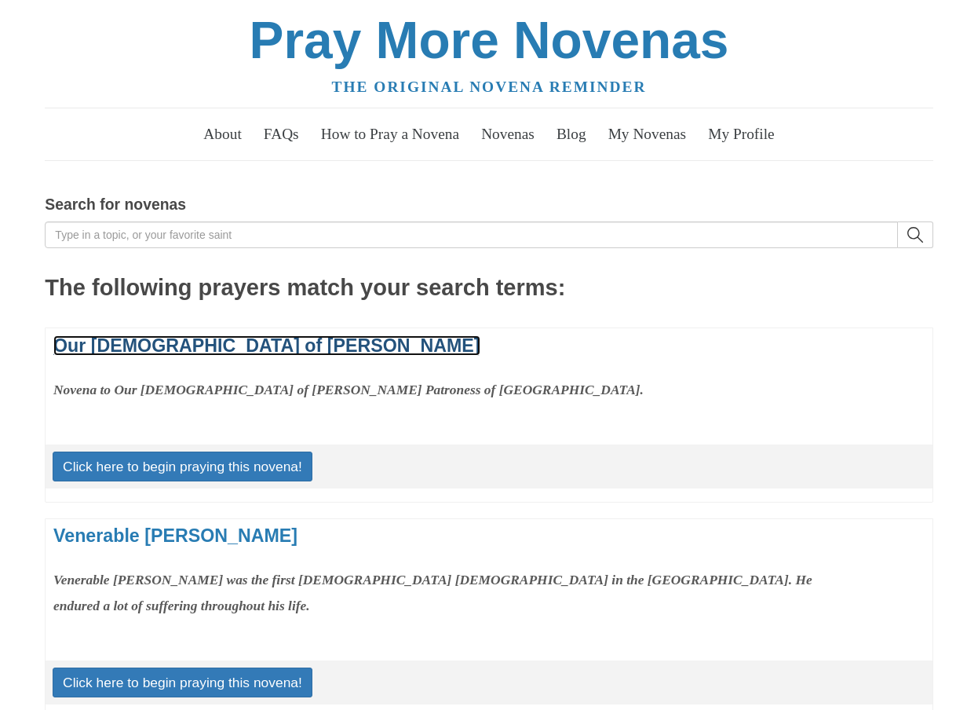
click at [203, 341] on link "Our Lady of Guadalupe" at bounding box center [266, 345] width 427 height 20
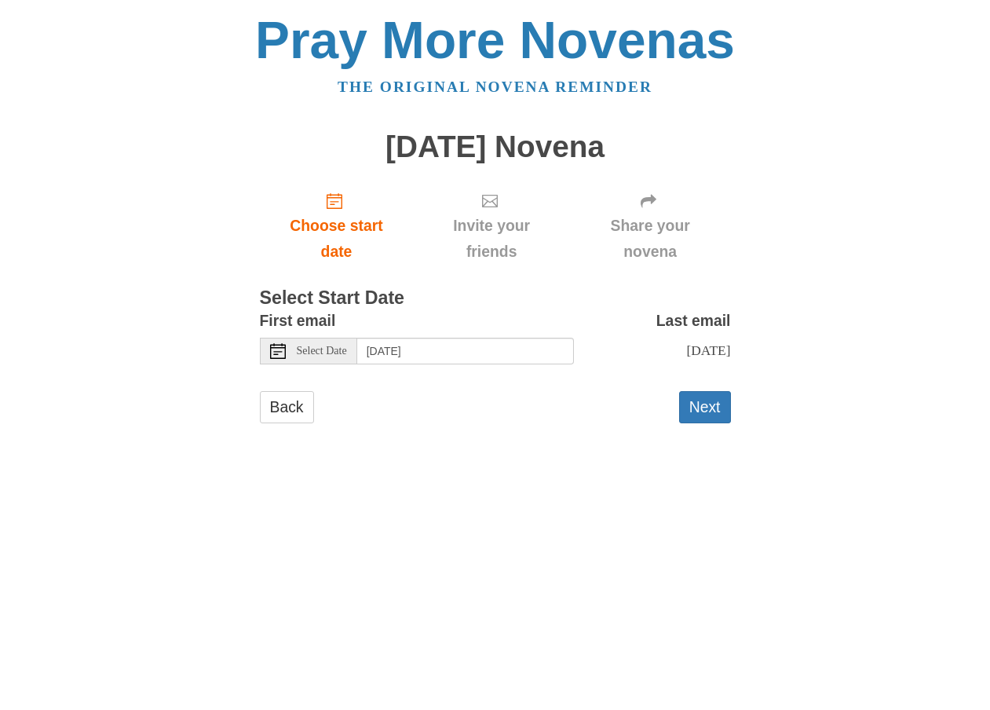
click at [325, 341] on div "Select Date" at bounding box center [308, 351] width 97 height 27
drag, startPoint x: 331, startPoint y: 139, endPoint x: 681, endPoint y: 158, distance: 350.6
click at [681, 158] on h1 "[DATE] Novena" at bounding box center [495, 147] width 471 height 34
copy h1 "[DATE] Novena"
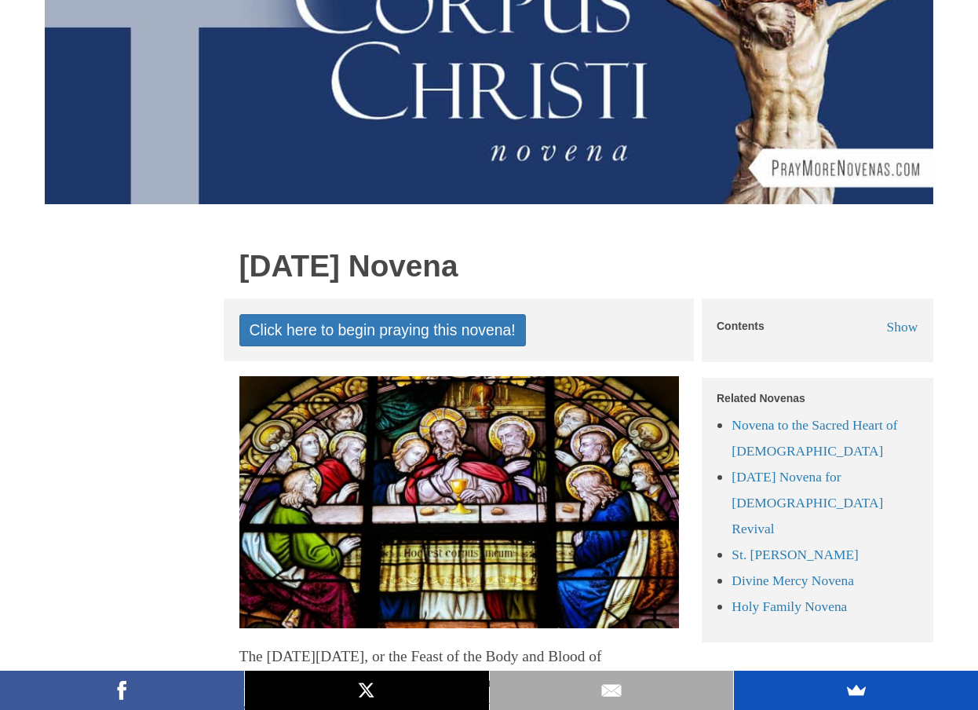
scroll to position [314, 0]
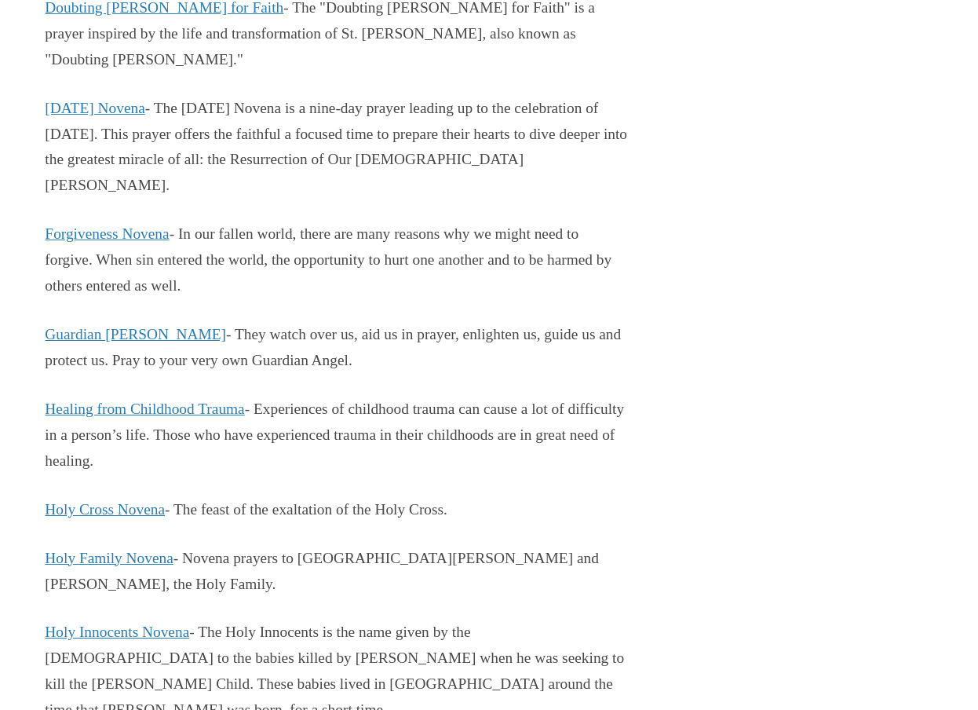
scroll to position [2665, 0]
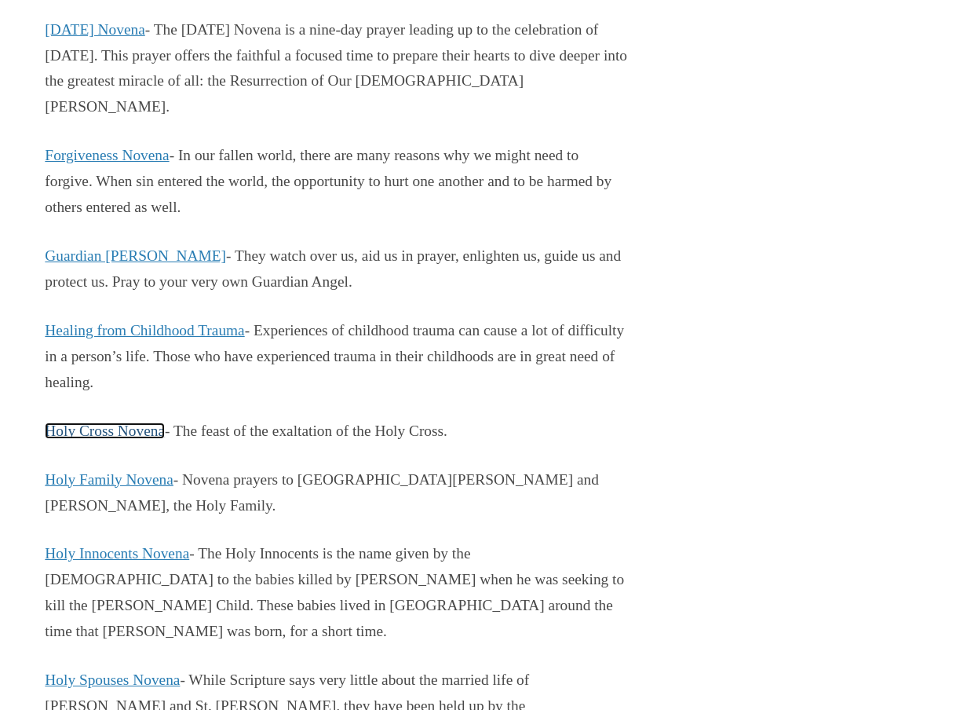
click at [78, 422] on link "Holy Cross Novena" at bounding box center [105, 430] width 120 height 16
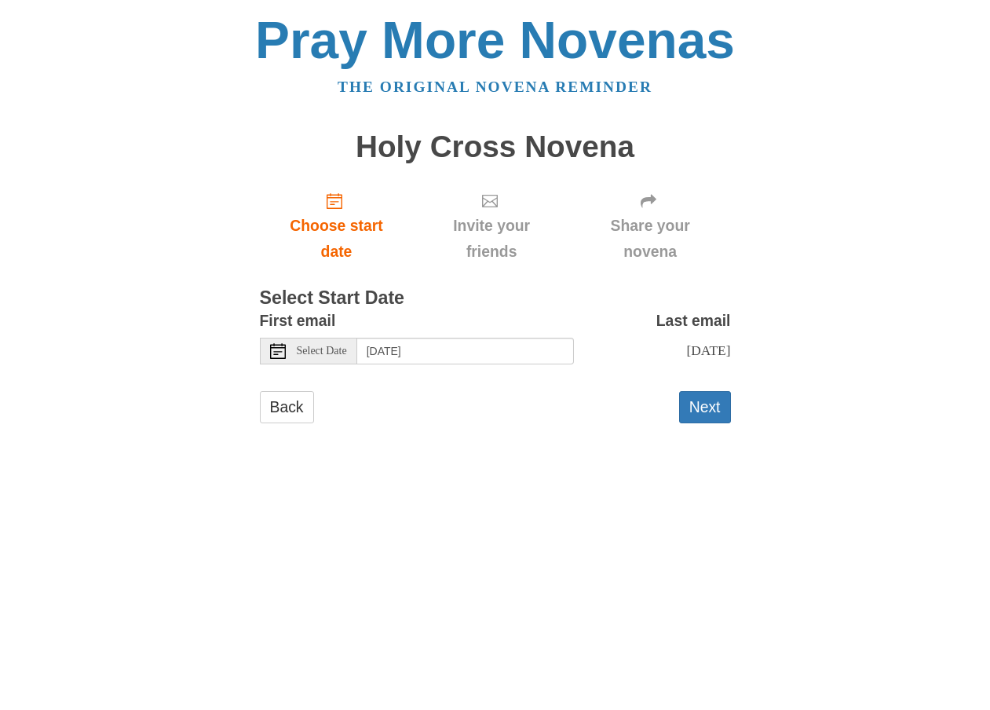
click at [347, 356] on span "Select Date" at bounding box center [322, 350] width 50 height 11
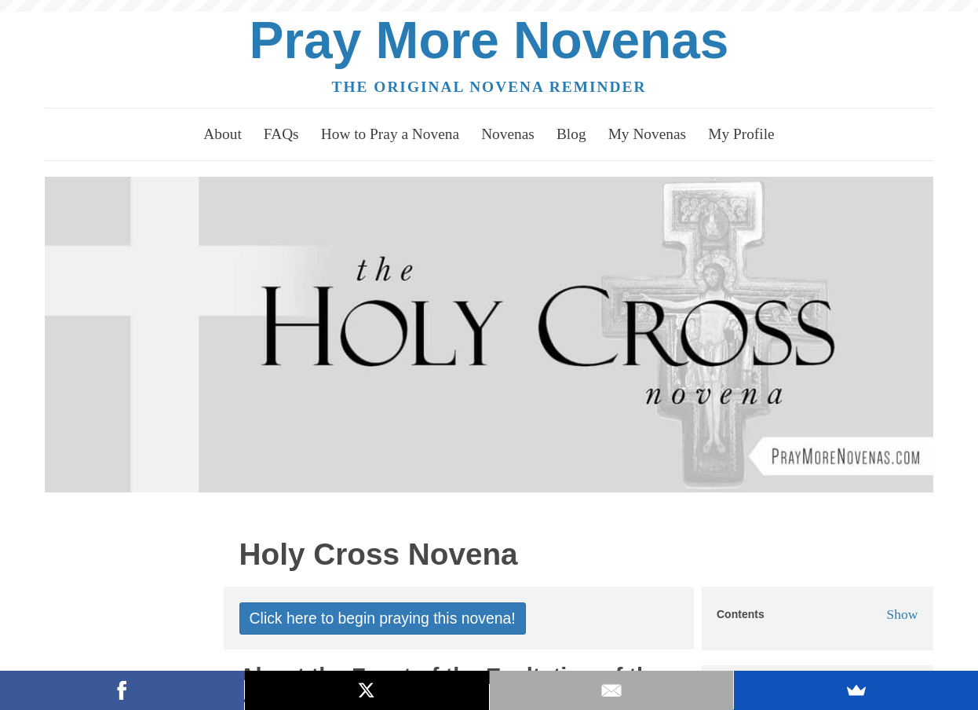
scroll to position [314, 0]
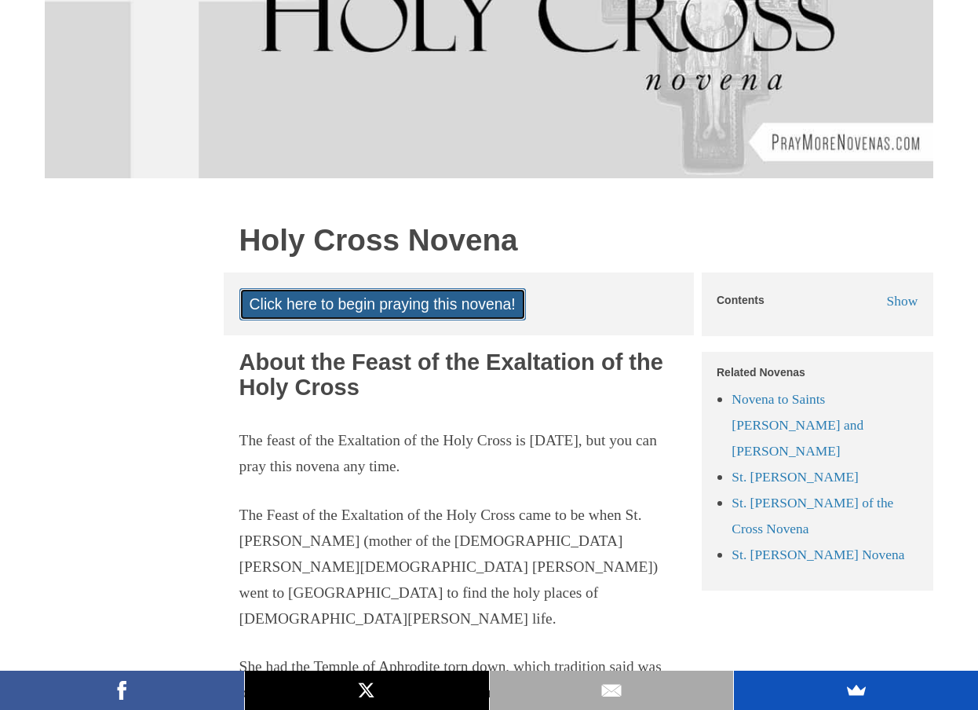
click at [461, 297] on link "Click here to begin praying this novena!" at bounding box center [382, 304] width 286 height 32
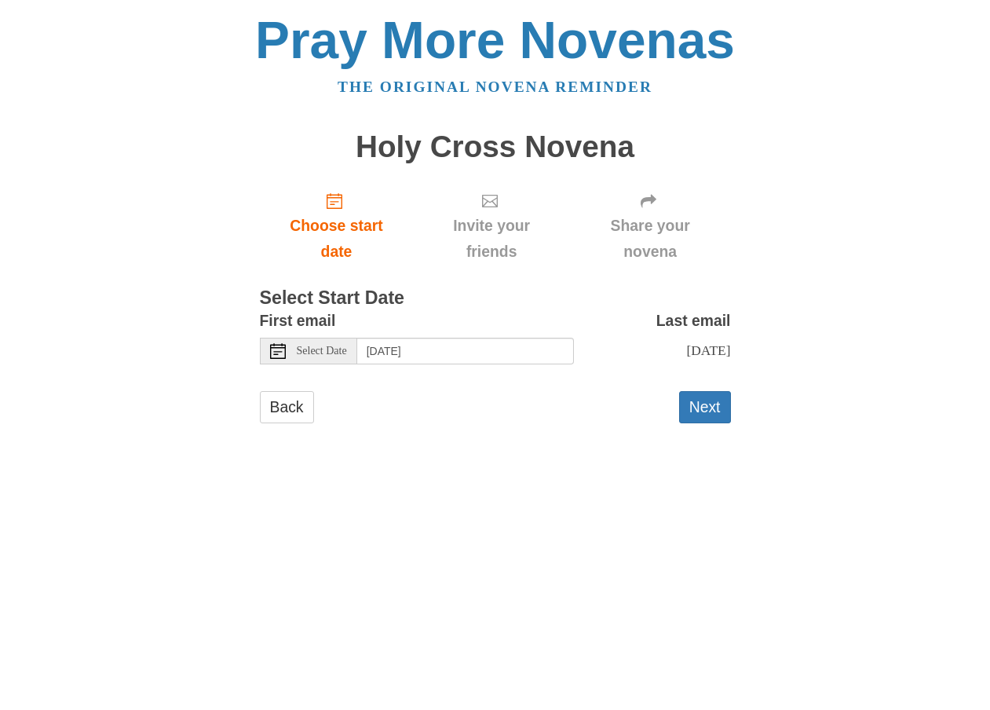
click at [303, 355] on span "Select Date" at bounding box center [322, 350] width 50 height 11
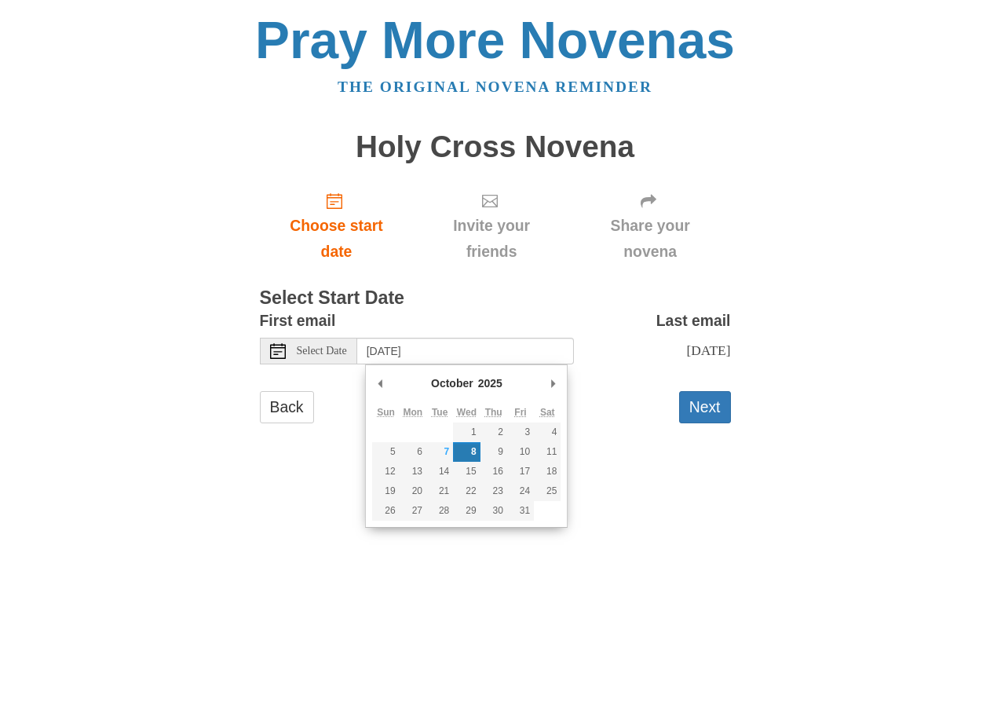
click at [495, 382] on select "2015 2016 2017 2018 2019 2020 2021 2022 2023 2024 2025 2026 2027 2028 2029 2030…" at bounding box center [497, 383] width 42 height 16
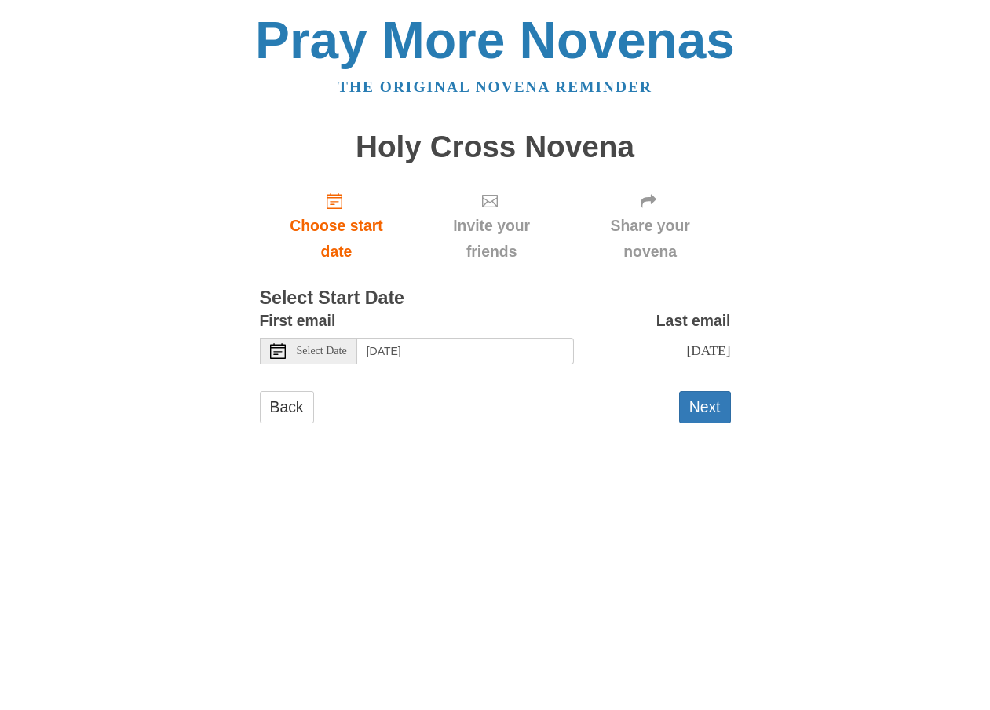
click at [316, 356] on span "Select Date" at bounding box center [322, 350] width 50 height 11
click at [347, 354] on span "Select Date" at bounding box center [322, 350] width 50 height 11
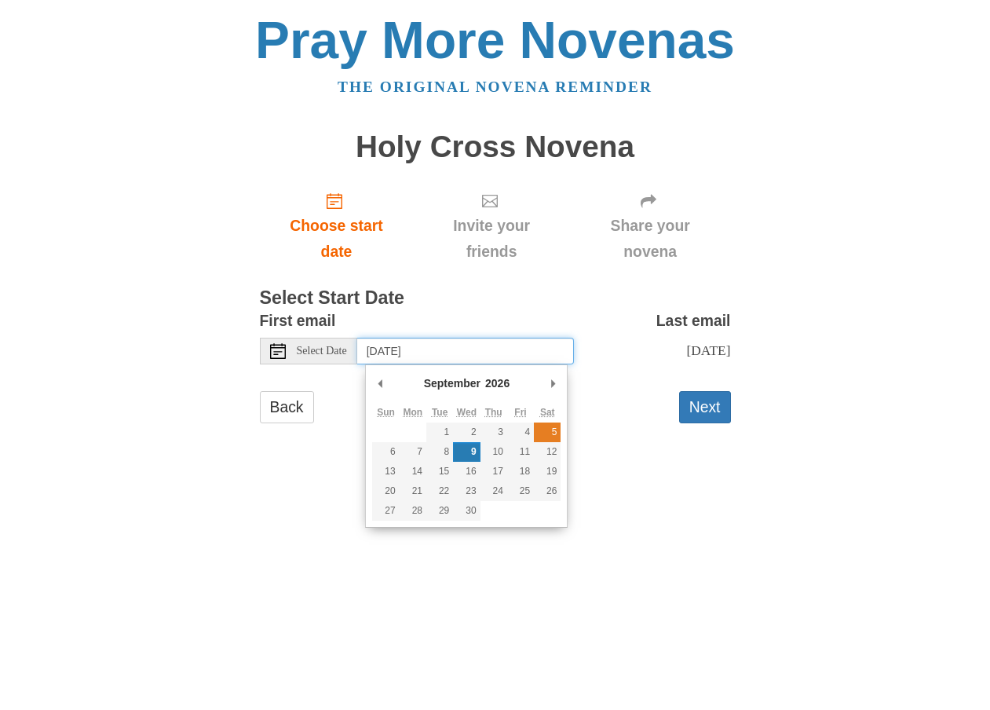
type input "Saturday, September 5th"
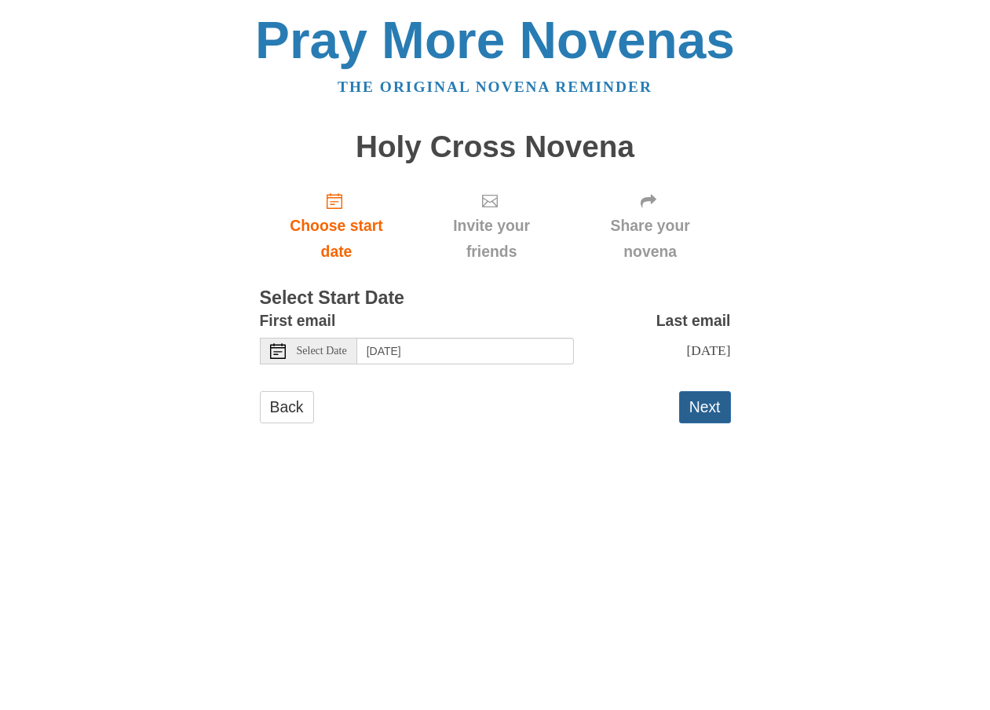
click at [709, 423] on button "Next" at bounding box center [705, 407] width 52 height 32
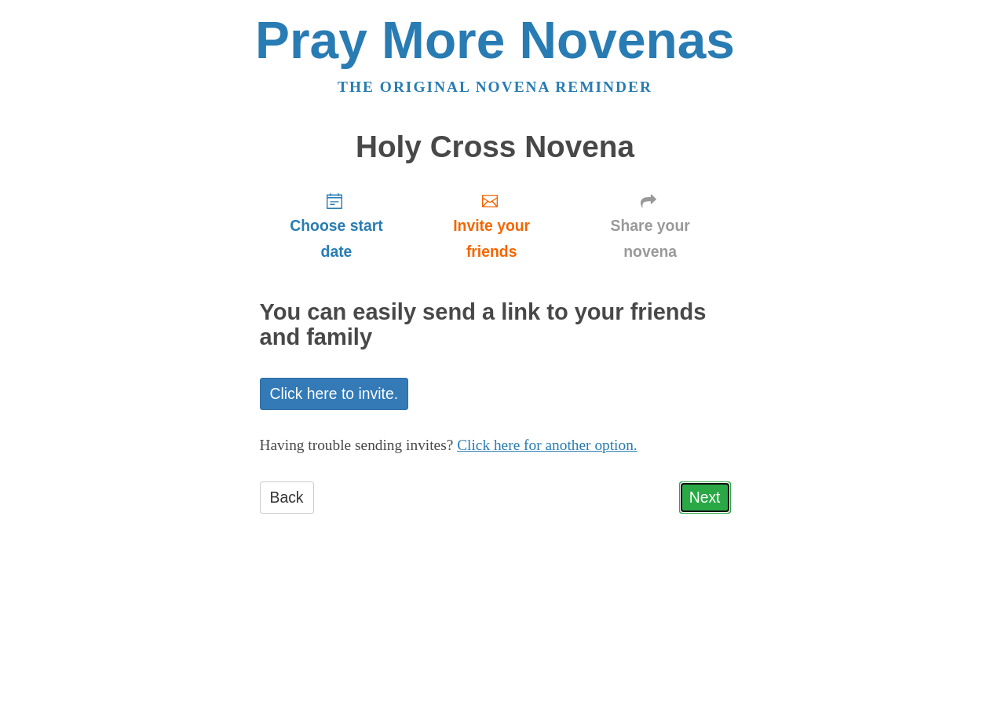
click at [695, 501] on link "Next" at bounding box center [705, 497] width 52 height 32
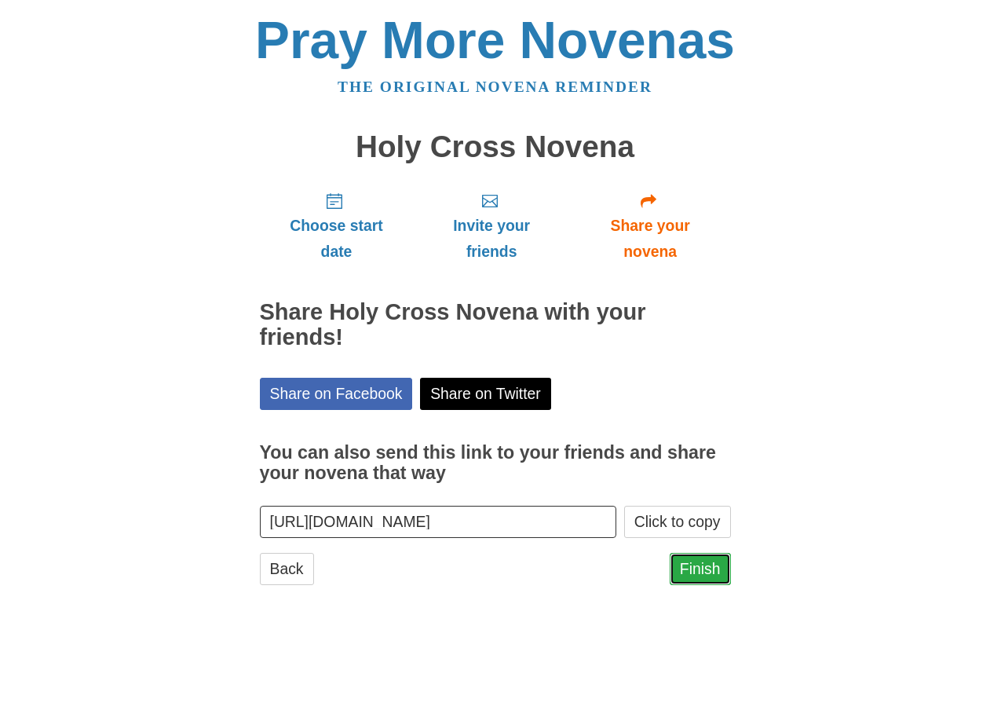
click at [703, 572] on link "Finish" at bounding box center [700, 569] width 61 height 32
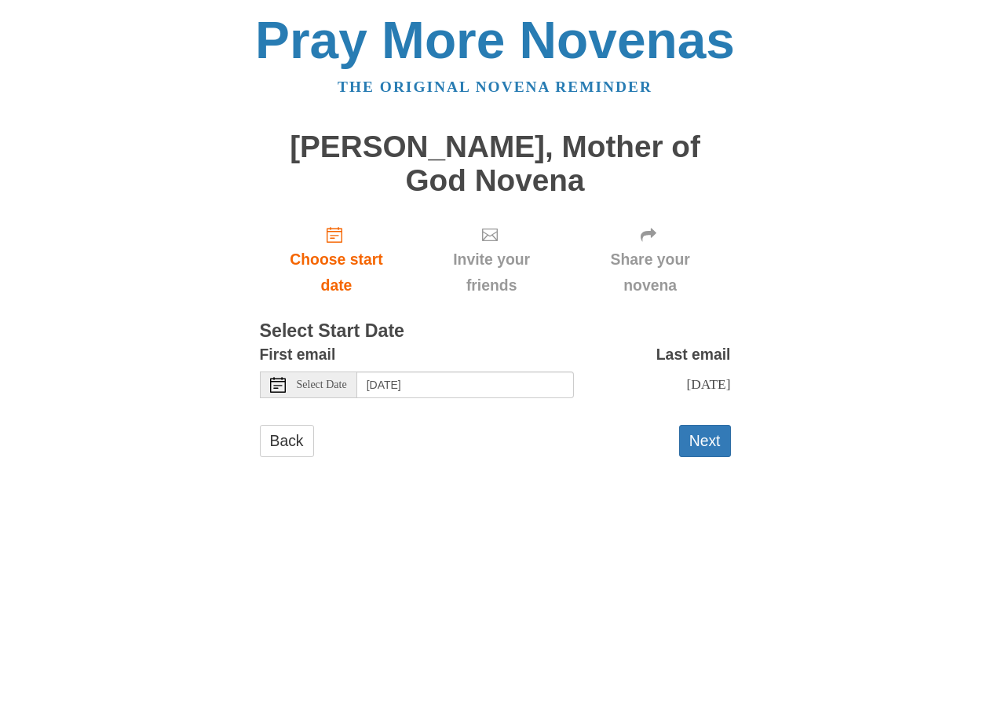
click at [325, 379] on span "Select Date" at bounding box center [322, 384] width 50 height 11
click at [333, 379] on span "Select Date" at bounding box center [322, 384] width 50 height 11
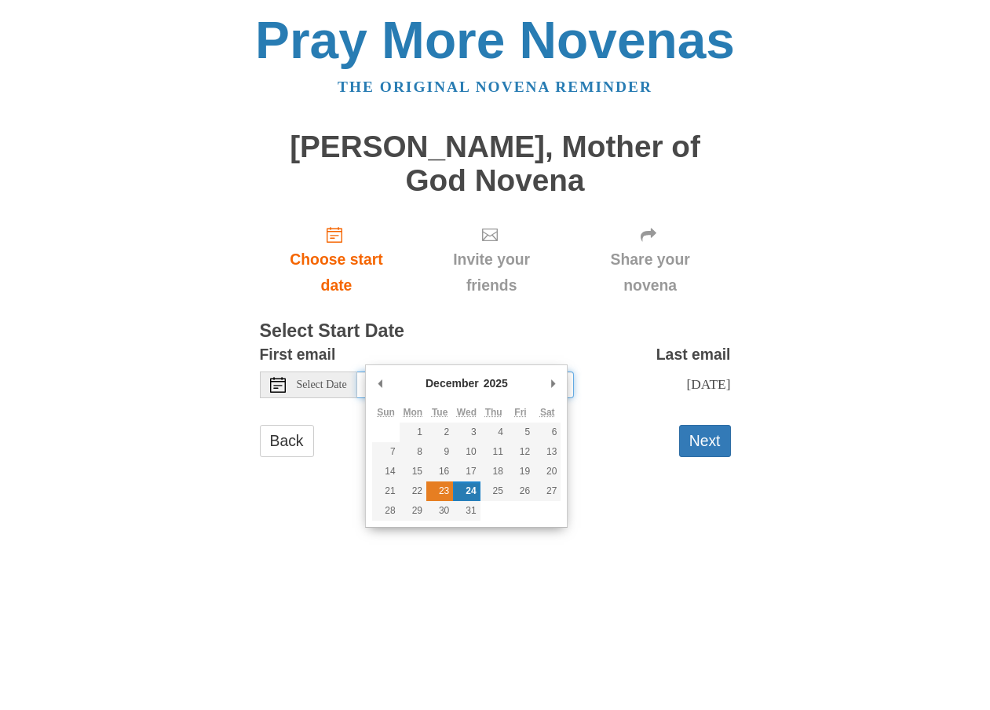
type input "Tuesday, December 23rd"
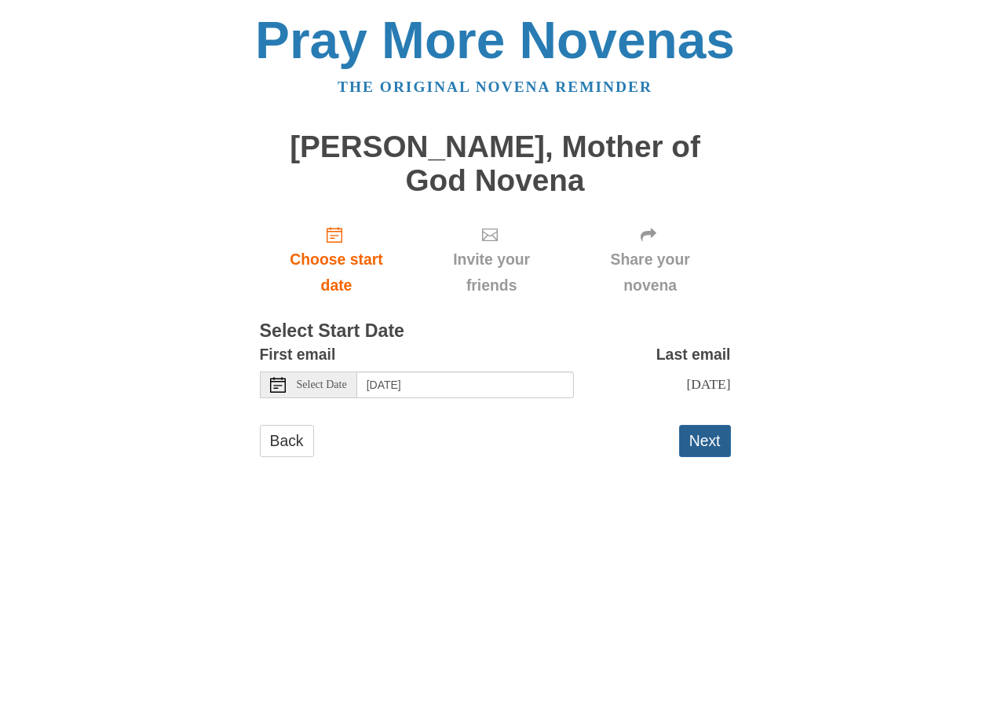
click at [719, 425] on button "Next" at bounding box center [705, 441] width 52 height 32
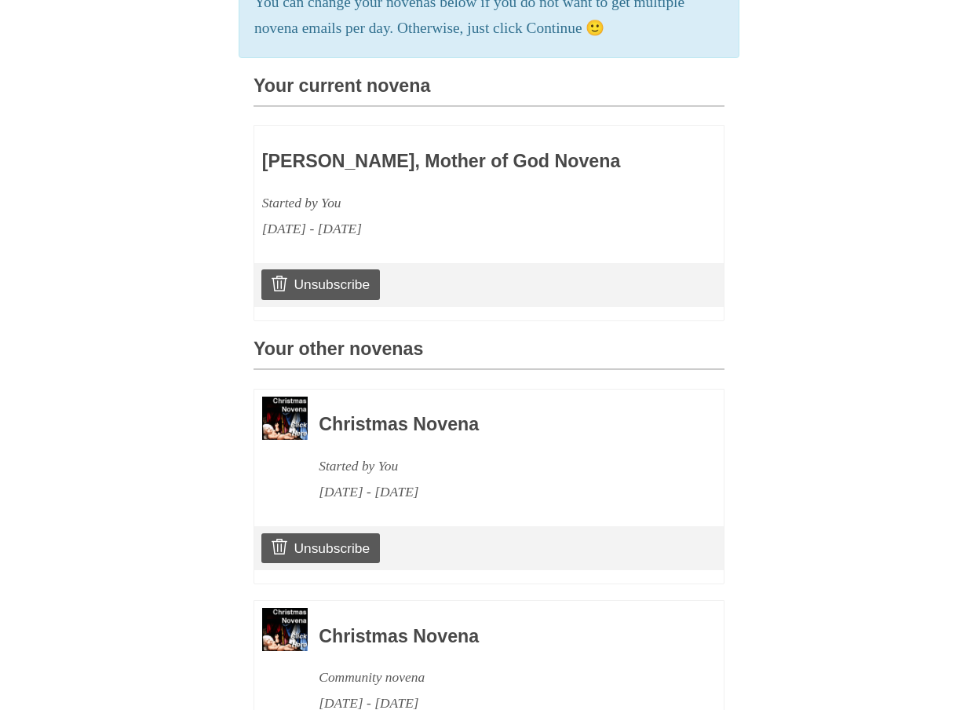
scroll to position [567, 0]
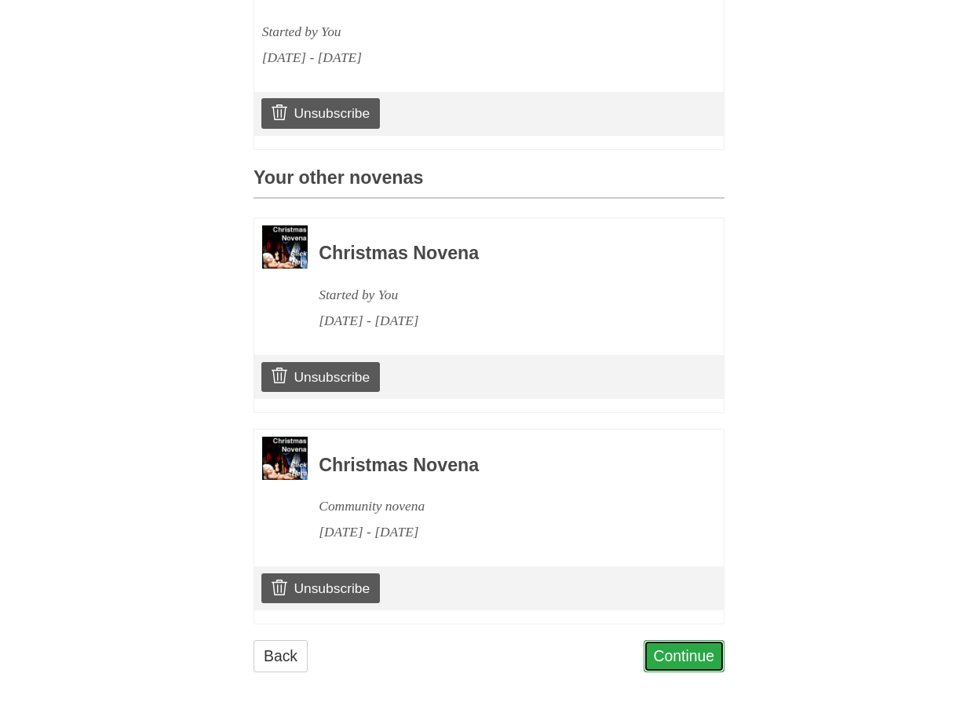
click at [684, 658] on link "Continue" at bounding box center [685, 656] width 82 height 32
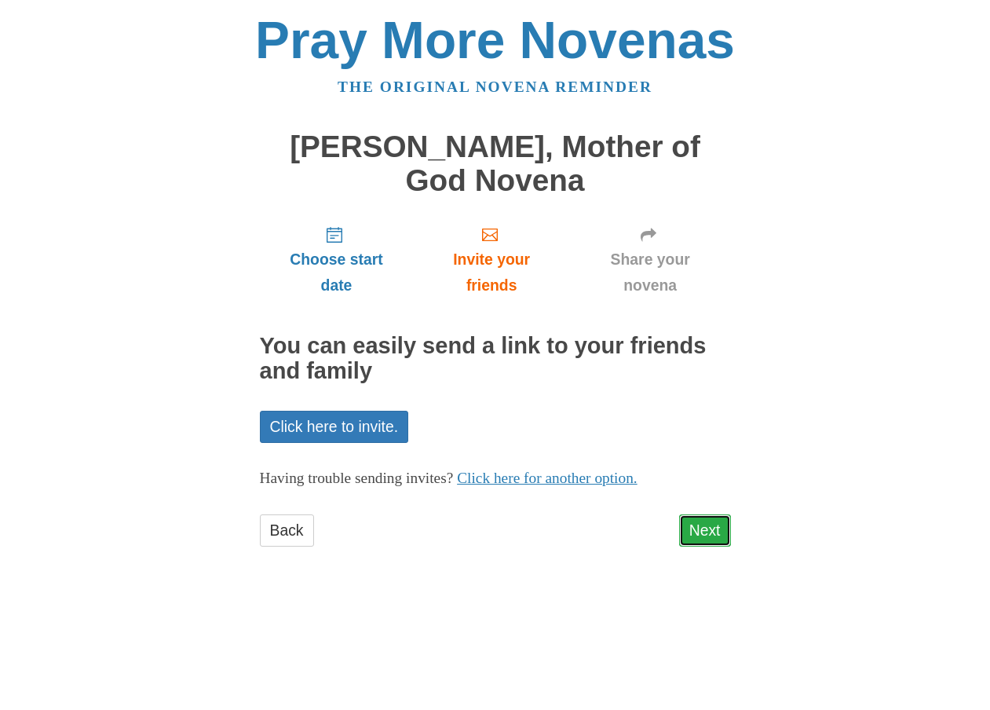
click at [706, 514] on link "Next" at bounding box center [705, 530] width 52 height 32
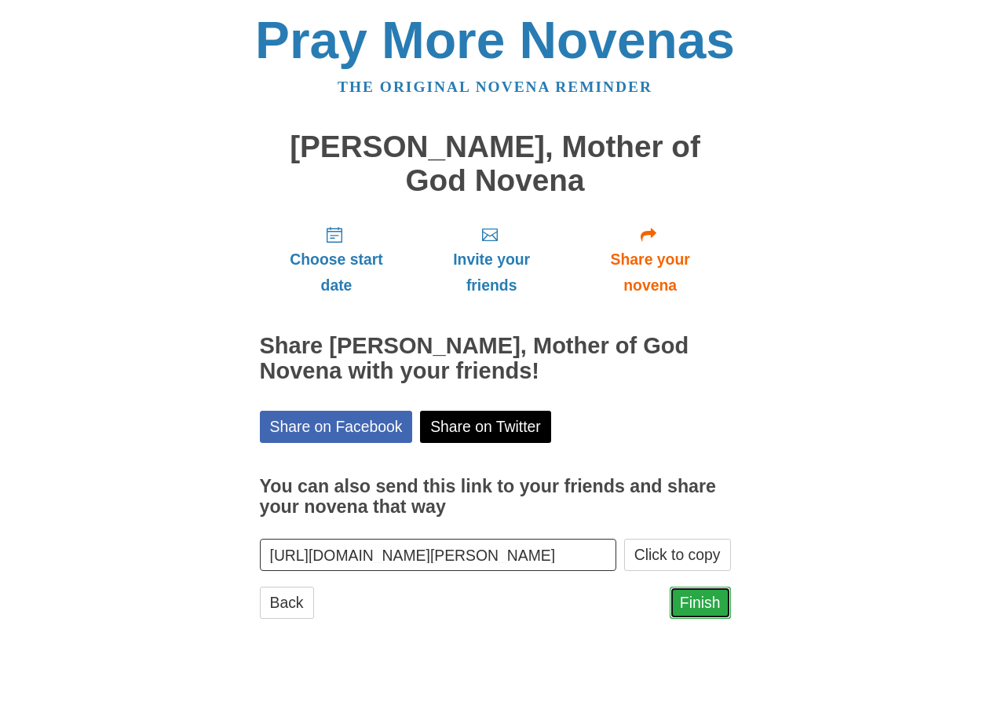
click at [695, 586] on link "Finish" at bounding box center [700, 602] width 61 height 32
